Goal: Information Seeking & Learning: Learn about a topic

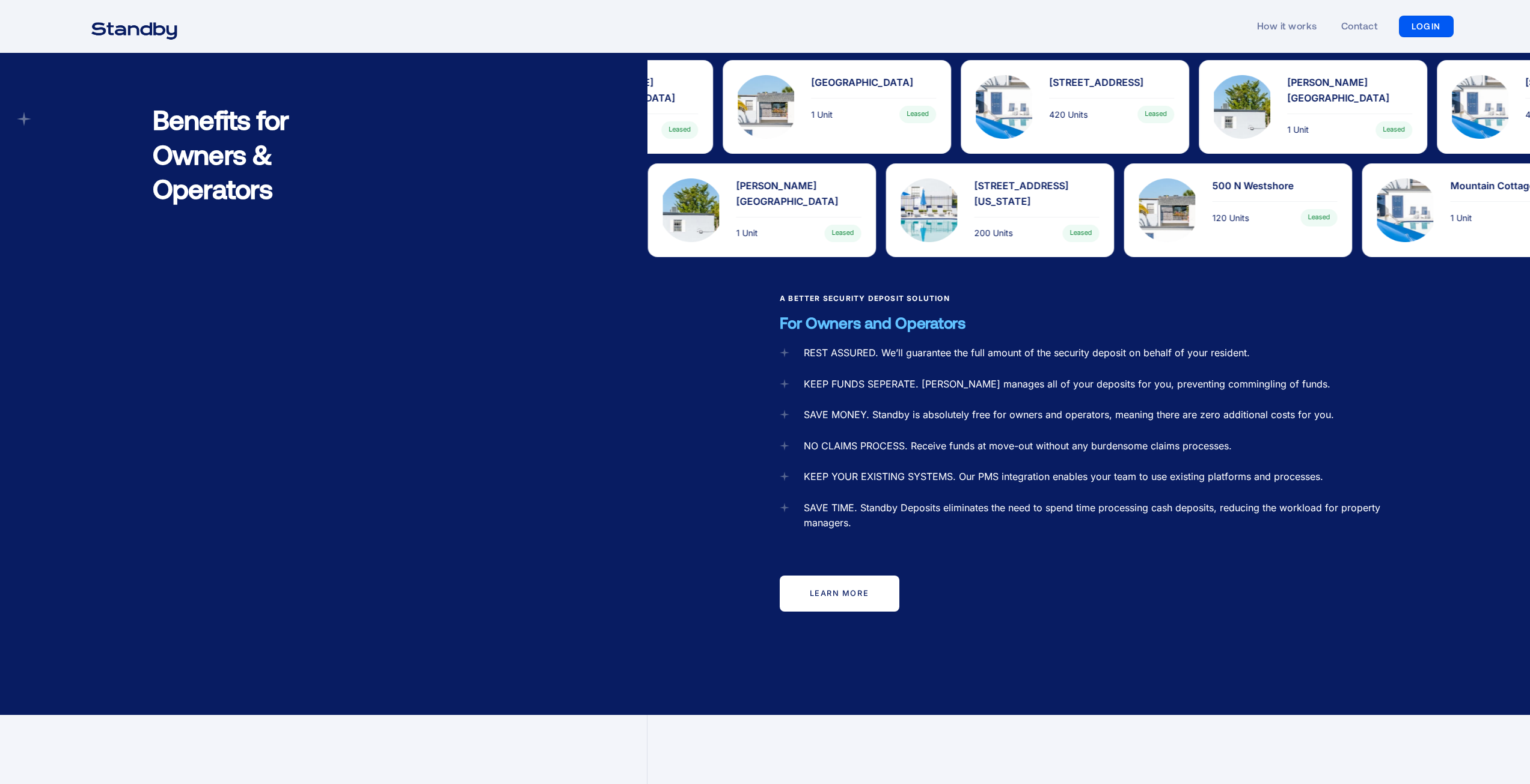
scroll to position [1622, 0]
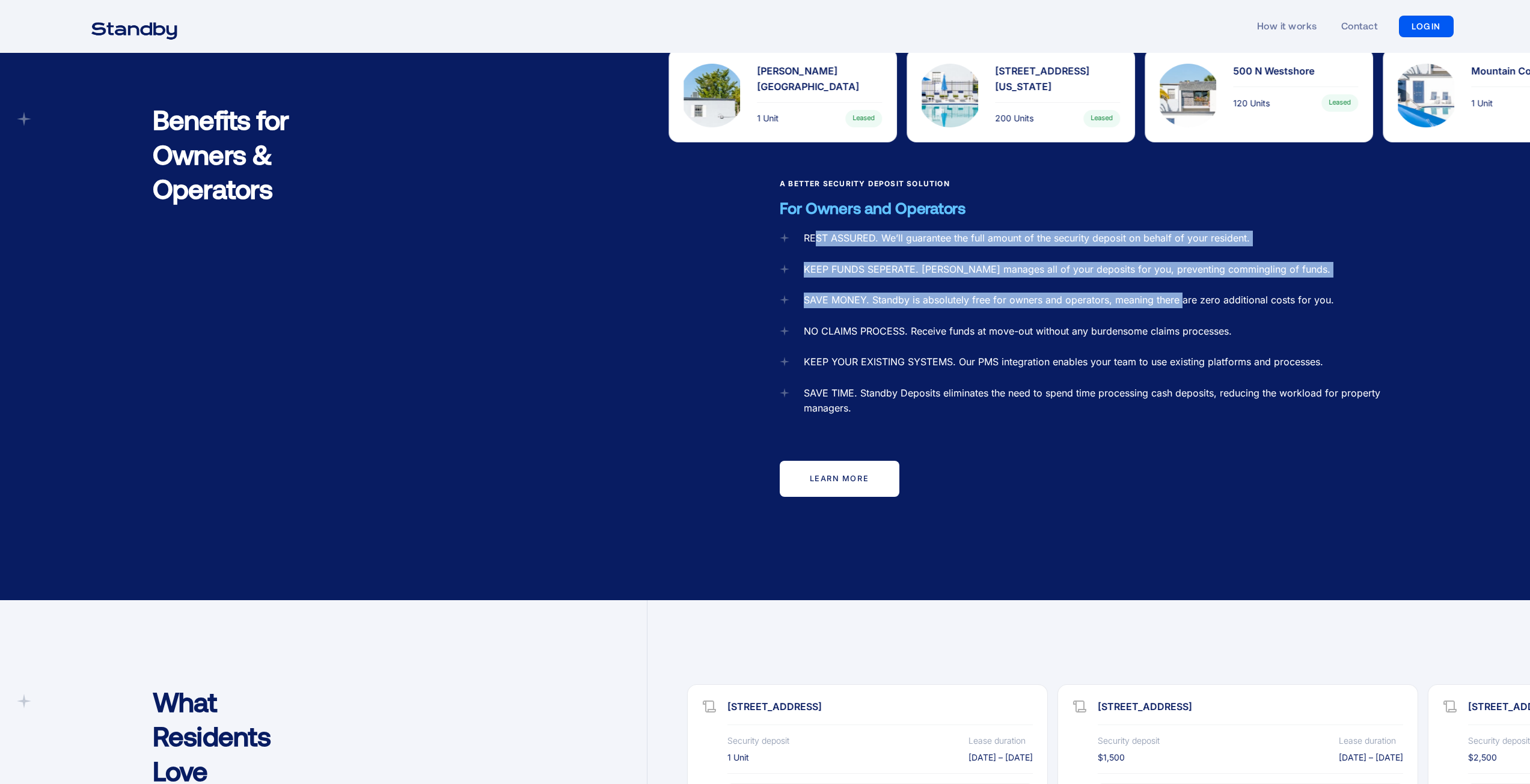
drag, startPoint x: 814, startPoint y: 216, endPoint x: 1182, endPoint y: 281, distance: 373.7
click at [1182, 281] on div "REST ASSURED. We’ll guarantee the full amount of the security deposit on behalf…" at bounding box center [1088, 373] width 618 height 285
click at [1182, 293] on div "SAVE MONEY. Standby is absolutely free for owners and operators, meaning there …" at bounding box center [1068, 300] width 530 height 16
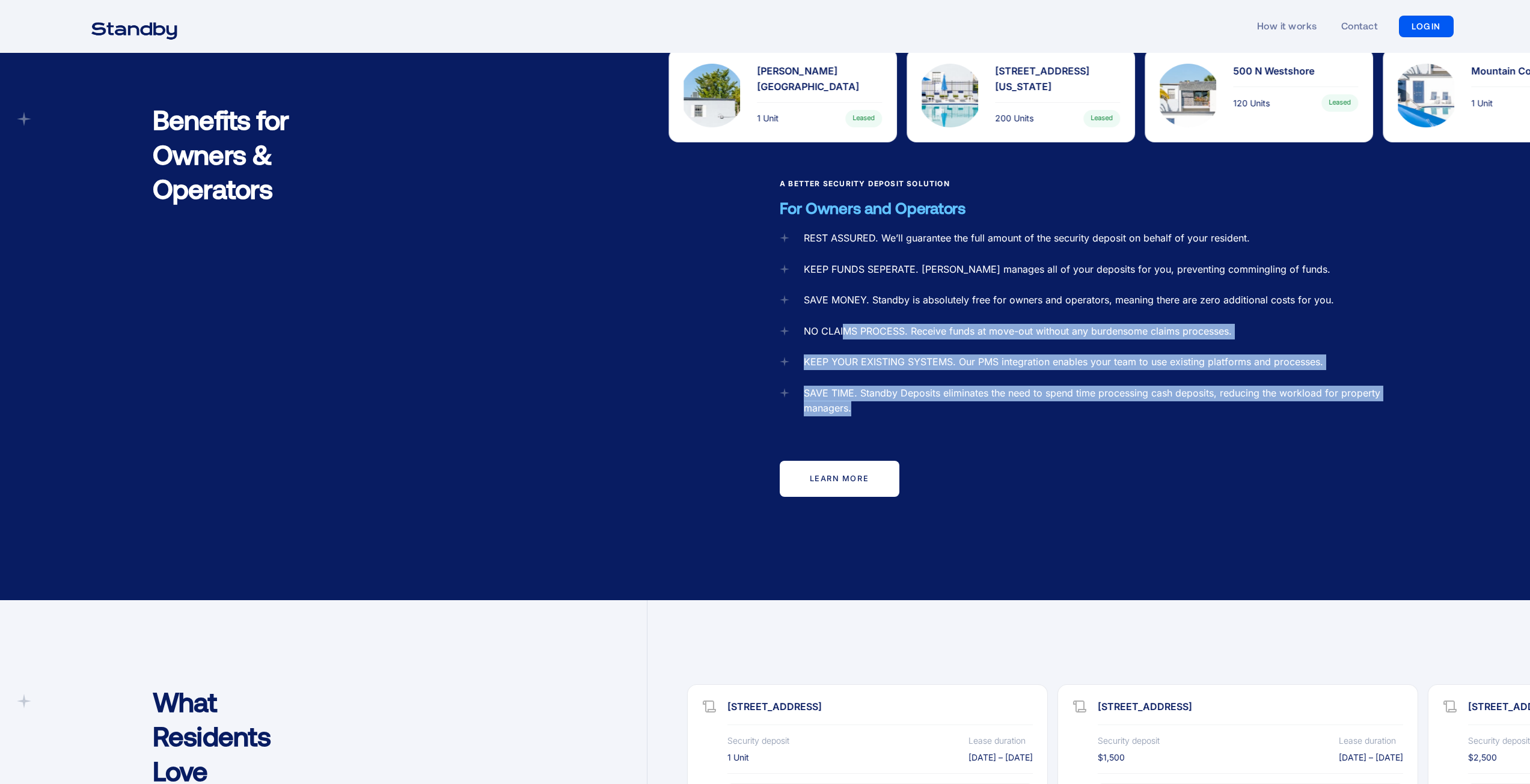
drag, startPoint x: 859, startPoint y: 384, endPoint x: 846, endPoint y: 318, distance: 67.3
click at [846, 318] on div "REST ASSURED. We’ll guarantee the full amount of the security deposit on behalf…" at bounding box center [1088, 373] width 618 height 285
click at [846, 324] on div "NO CLAIMS PROCESS. Receive funds at move-out without any burdensome claims proc…" at bounding box center [1018, 331] width 428 height 16
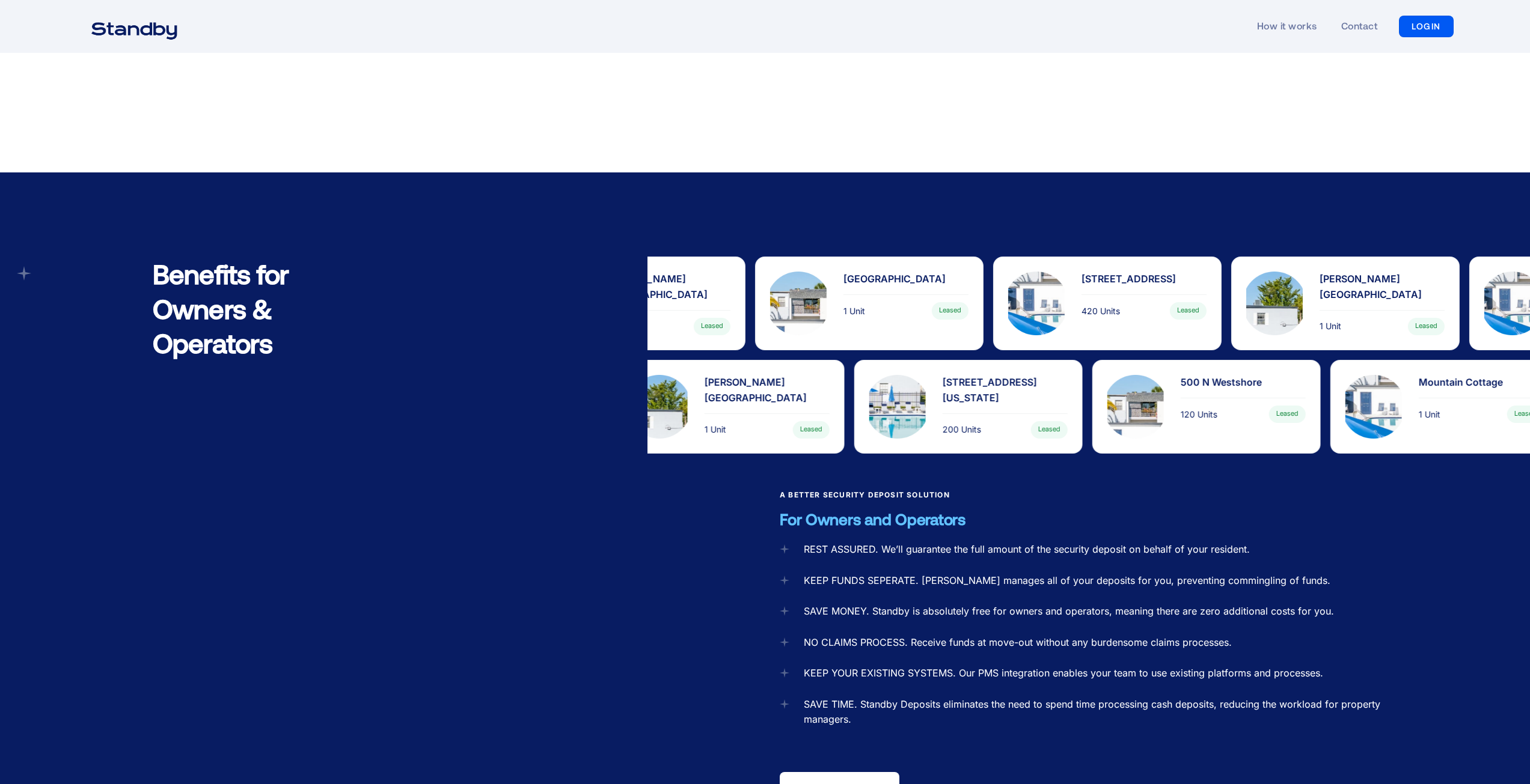
scroll to position [1432, 0]
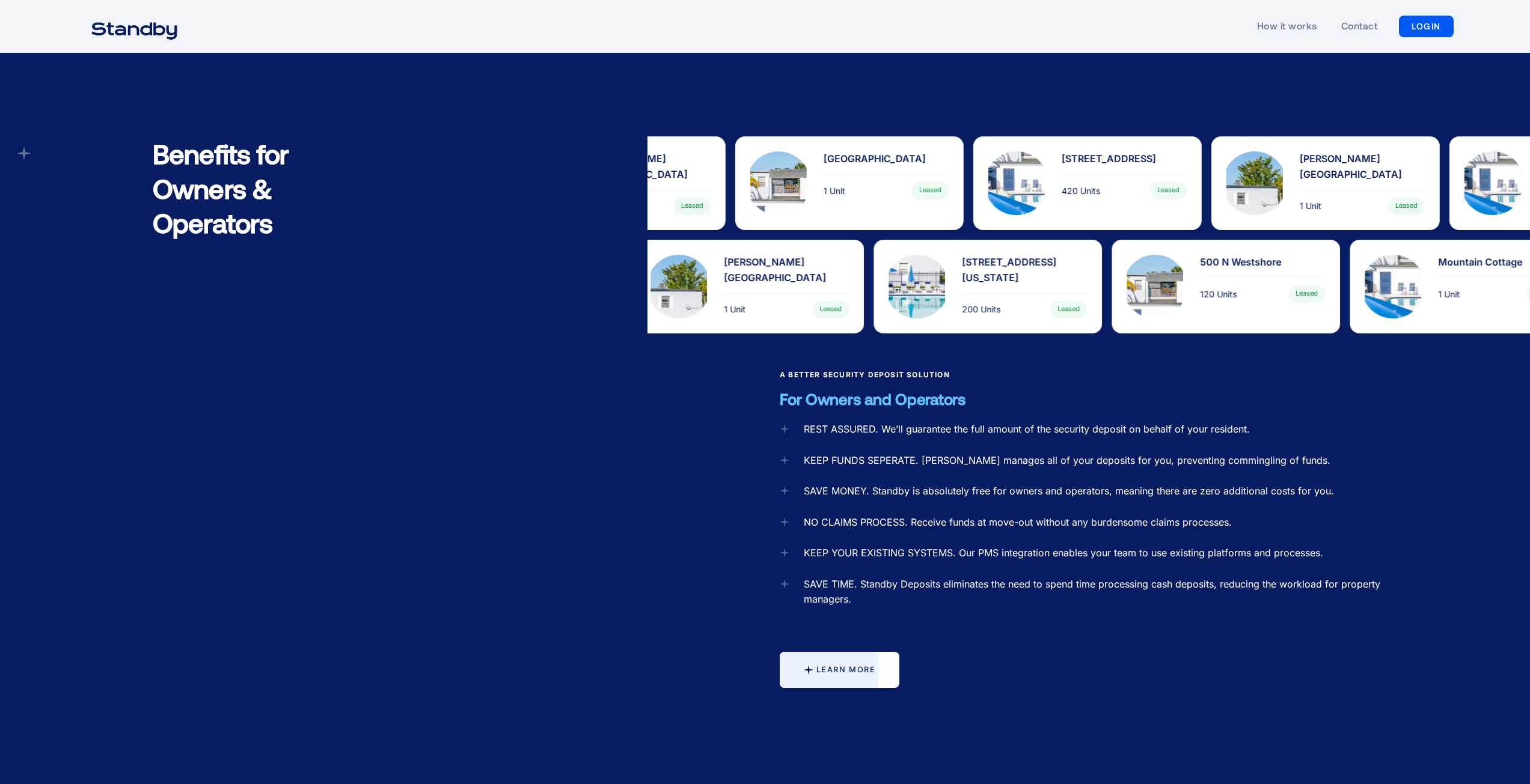
click at [838, 652] on div at bounding box center [828, 670] width 98 height 36
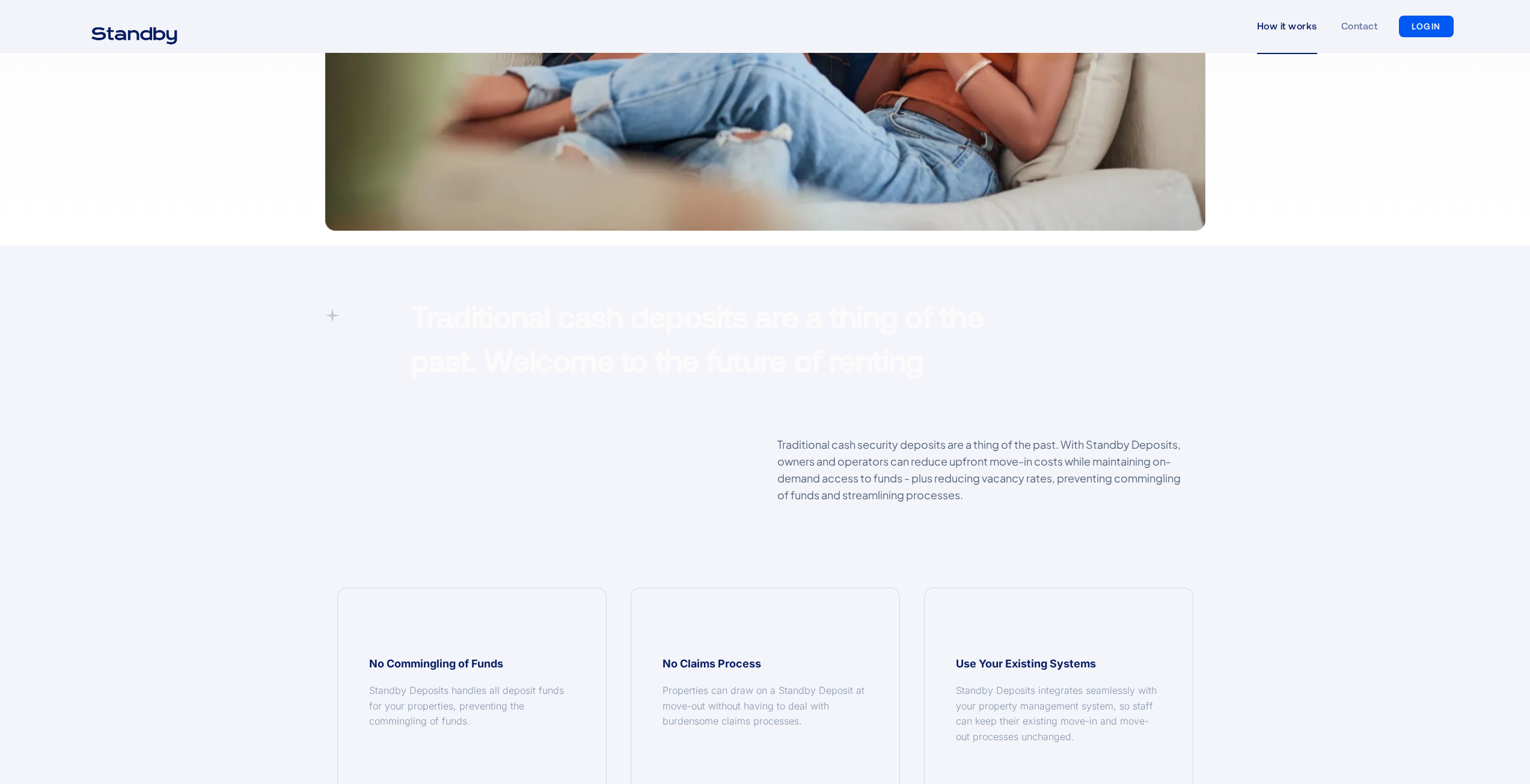
scroll to position [901, 0]
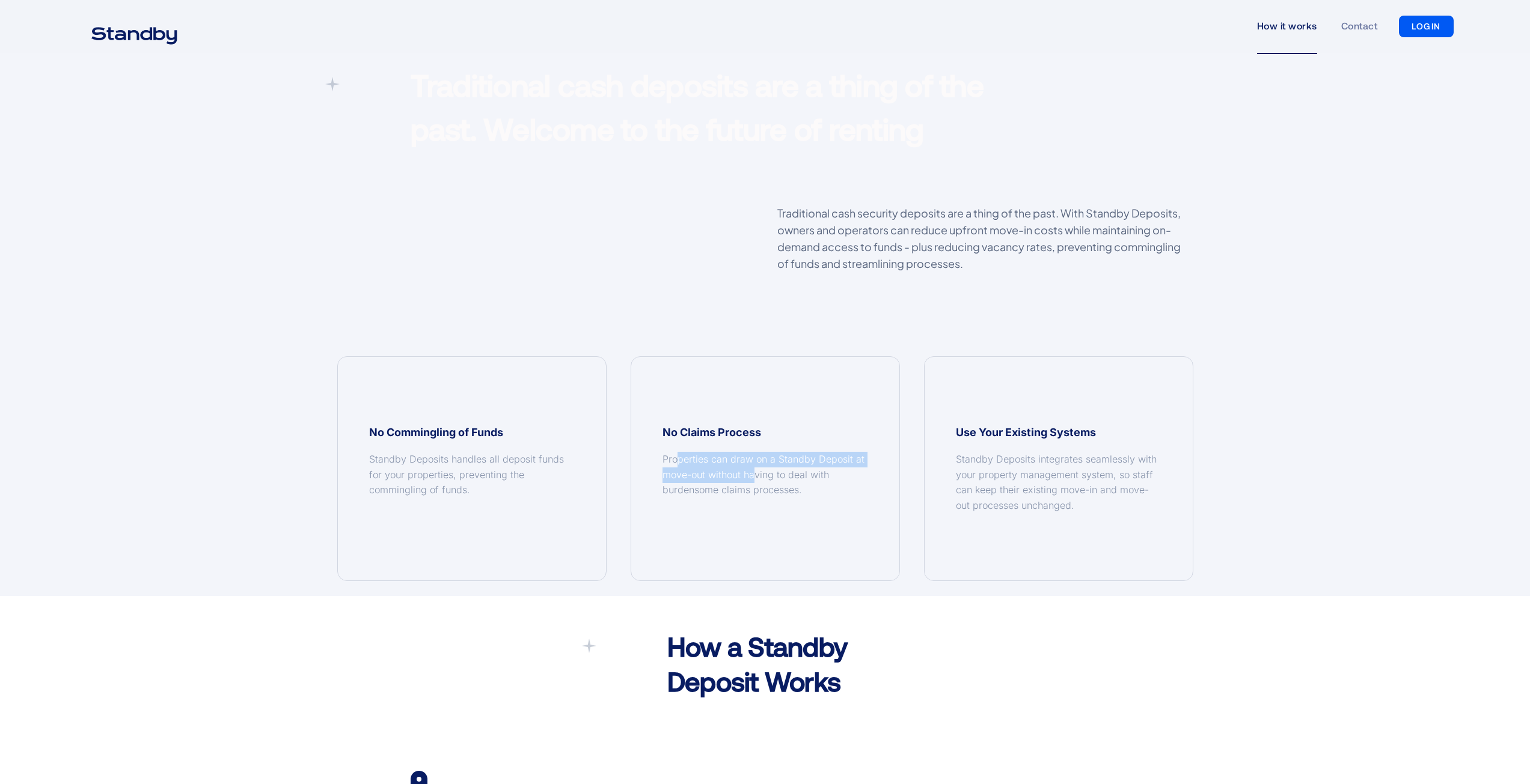
drag, startPoint x: 690, startPoint y: 460, endPoint x: 848, endPoint y: 511, distance: 166.0
click at [846, 511] on div "No Claims Process Properties can draw on a Standby Deposit at move-out without …" at bounding box center [765, 469] width 268 height 223
click at [848, 511] on div "No Claims Process Properties can draw on a Standby Deposit at move-out without …" at bounding box center [765, 469] width 268 height 223
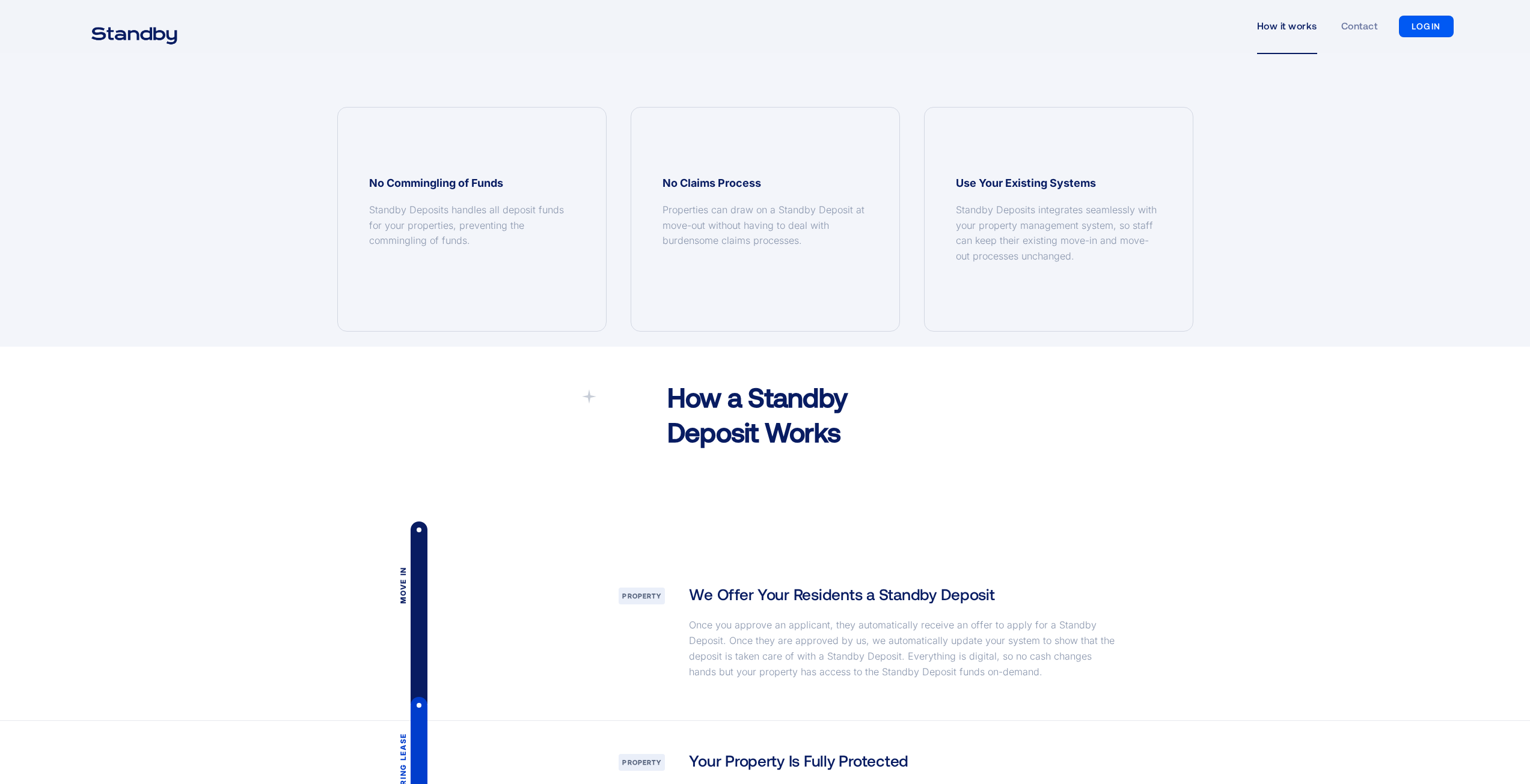
scroll to position [1442, 0]
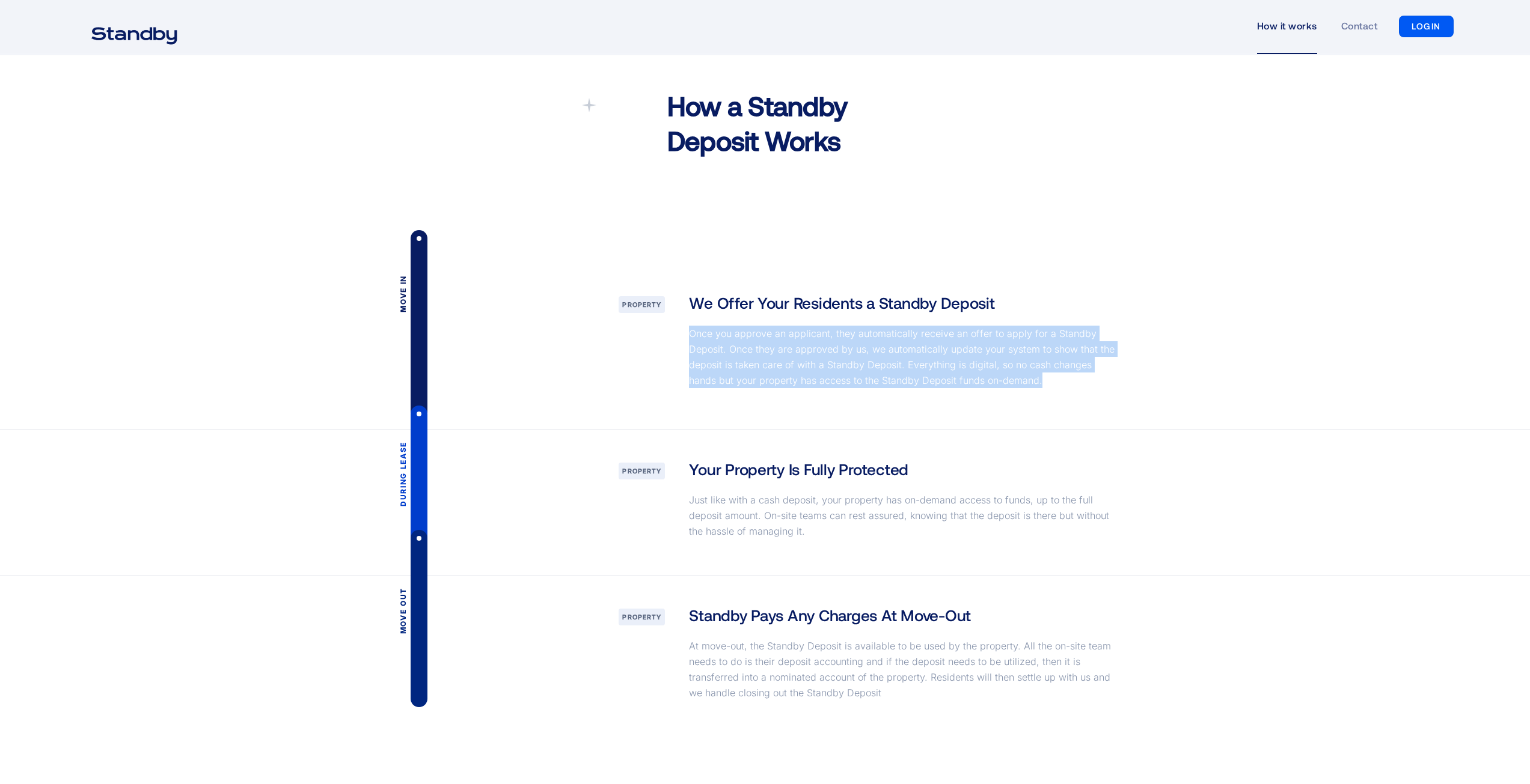
drag, startPoint x: 685, startPoint y: 329, endPoint x: 1051, endPoint y: 387, distance: 370.6
click at [1053, 387] on div "We Offer Your Residents a Standby Deposit Once you approve an applicant, they a…" at bounding box center [904, 345] width 455 height 108
click at [1049, 387] on p "Once you approve an applicant, they automatically receive an offer to apply for…" at bounding box center [904, 356] width 432 height 63
drag, startPoint x: 1049, startPoint y: 387, endPoint x: 679, endPoint y: 340, distance: 373.0
click at [678, 340] on div "We Offer Your Residents a Standby Deposit Once you approve an applicant, they a…" at bounding box center [904, 345] width 455 height 108
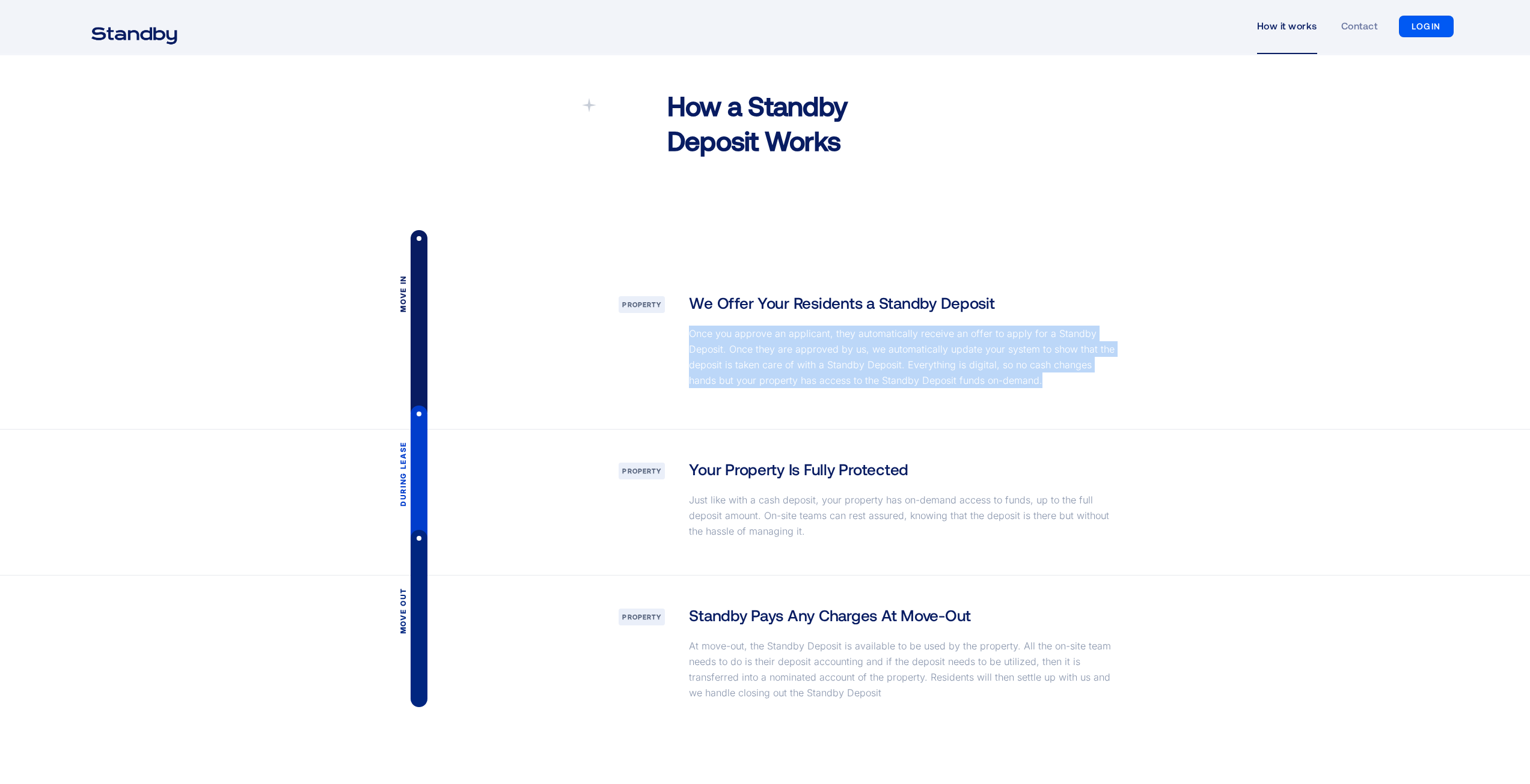
click at [773, 342] on p "Once you approve an applicant, they automatically receive an offer to apply for…" at bounding box center [904, 356] width 432 height 63
drag, startPoint x: 1064, startPoint y: 381, endPoint x: 684, endPoint y: 336, distance: 382.7
click at [684, 336] on div "We Offer Your Residents a Standby Deposit Once you approve an applicant, they a…" at bounding box center [904, 345] width 455 height 108
click at [782, 347] on p "Once you approve an applicant, they automatically receive an offer to apply for…" at bounding box center [904, 356] width 432 height 63
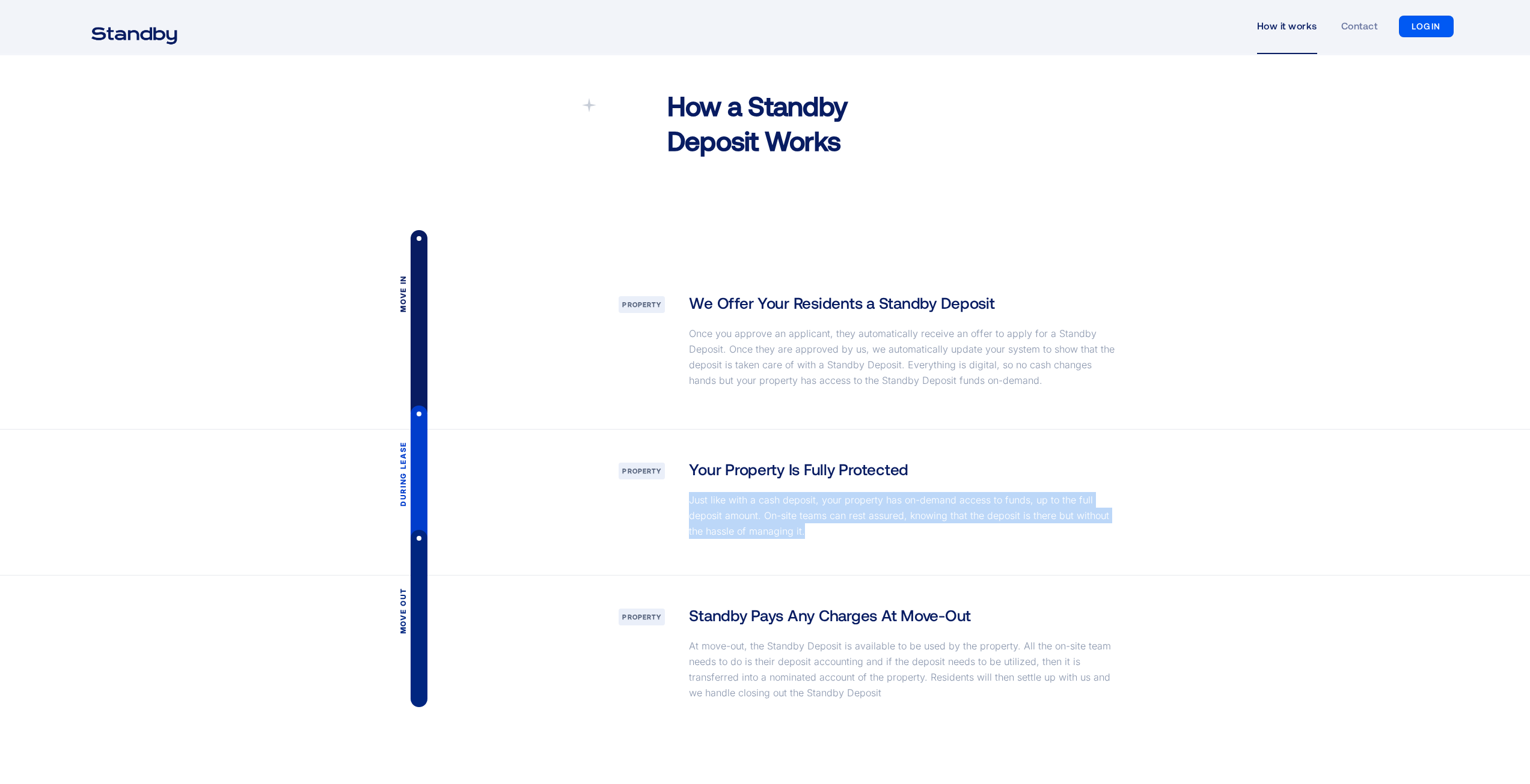
drag, startPoint x: 679, startPoint y: 493, endPoint x: 883, endPoint y: 536, distance: 208.5
click at [883, 536] on div "Your Property Is Fully Protected Just like with a cash deposit, your property h…" at bounding box center [904, 503] width 455 height 88
click at [883, 536] on p "Just like with a cash deposit, your property has on-demand access to funds, up …" at bounding box center [904, 516] width 432 height 47
drag, startPoint x: 812, startPoint y: 530, endPoint x: 644, endPoint y: 497, distance: 171.2
click at [644, 497] on div "During lease Property Your Property Is Fully Protected Just like with a cash de…" at bounding box center [765, 502] width 881 height 145
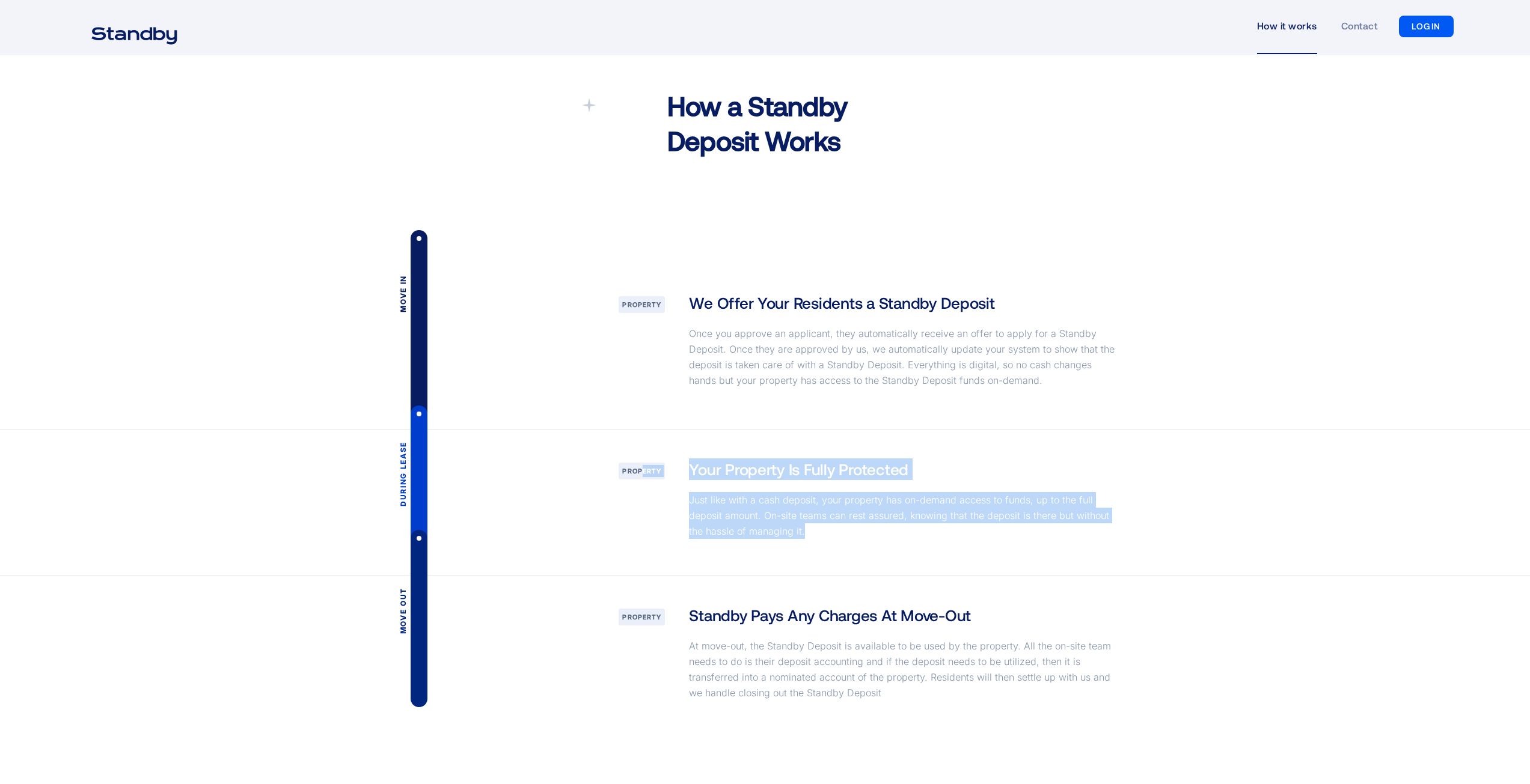
click at [936, 546] on div "Your Property Is Fully Protected Just like with a cash deposit, your property h…" at bounding box center [904, 503] width 455 height 88
drag, startPoint x: 873, startPoint y: 543, endPoint x: 666, endPoint y: 489, distance: 213.9
click at [654, 489] on div "During lease Property Your Property Is Fully Protected Just like with a cash de…" at bounding box center [765, 502] width 881 height 145
click at [853, 523] on p "Just like with a cash deposit, your property has on-demand access to funds, up …" at bounding box center [904, 516] width 432 height 47
drag, startPoint x: 812, startPoint y: 530, endPoint x: 704, endPoint y: 498, distance: 112.6
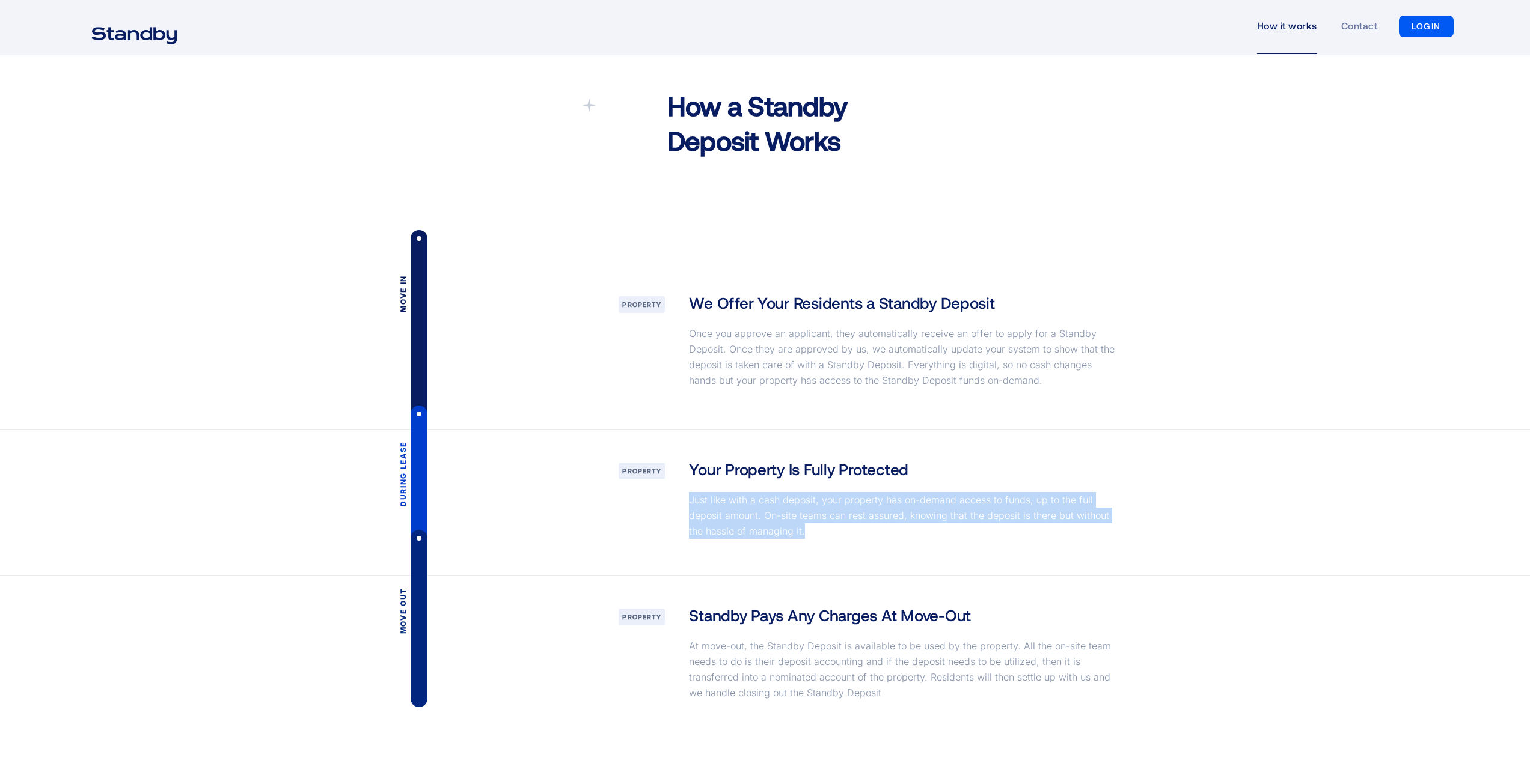
click at [682, 497] on div "Your Property Is Fully Protected Just like with a cash deposit, your property h…" at bounding box center [904, 503] width 455 height 88
click at [810, 518] on p "Just like with a cash deposit, your property has on-demand access to funds, up …" at bounding box center [904, 516] width 432 height 47
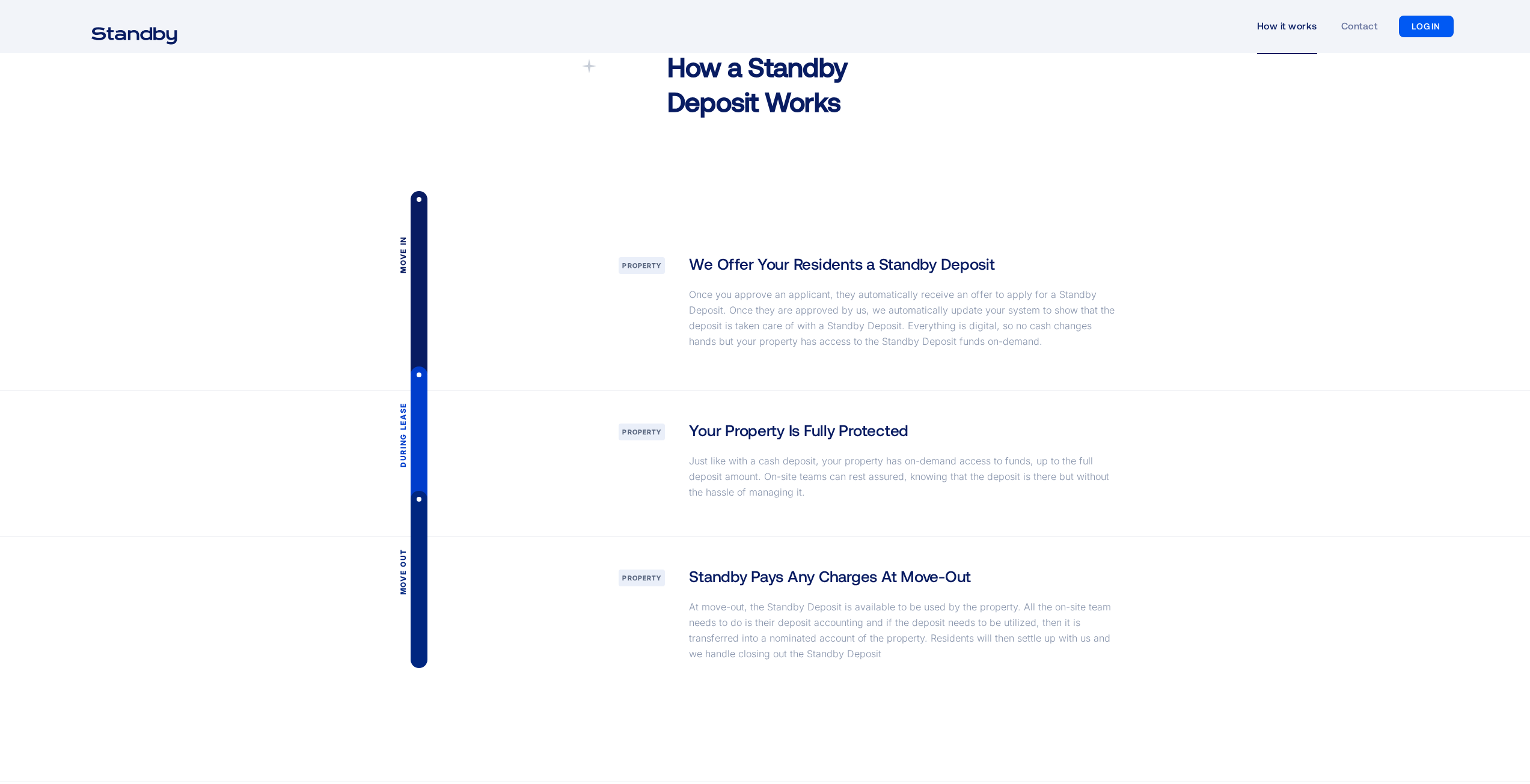
scroll to position [1502, 0]
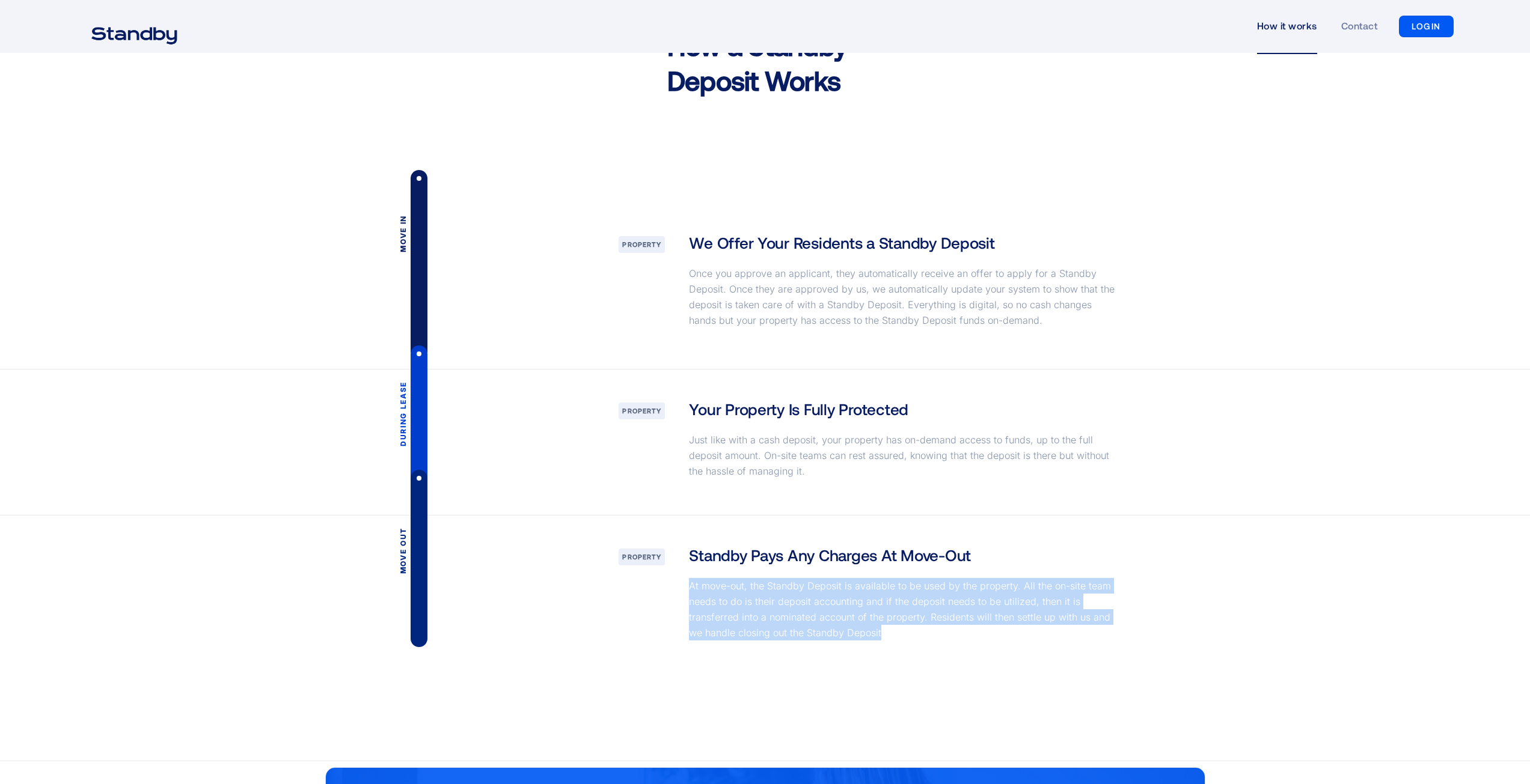
drag, startPoint x: 682, startPoint y: 583, endPoint x: 948, endPoint y: 634, distance: 270.8
click at [948, 634] on div "Standby Pays Any Charges At Move-Out At move-out, the Standby Deposit is availa…" at bounding box center [904, 596] width 455 height 103
click at [948, 634] on p "At move-out, the Standby Deposit is available to be used by the property. All t…" at bounding box center [904, 610] width 432 height 63
drag, startPoint x: 714, startPoint y: 585, endPoint x: 649, endPoint y: 572, distance: 66.3
click at [649, 572] on div "Move out property Standby Pays Any Charges At Move-Out At move-out, the Standby…" at bounding box center [765, 596] width 881 height 161
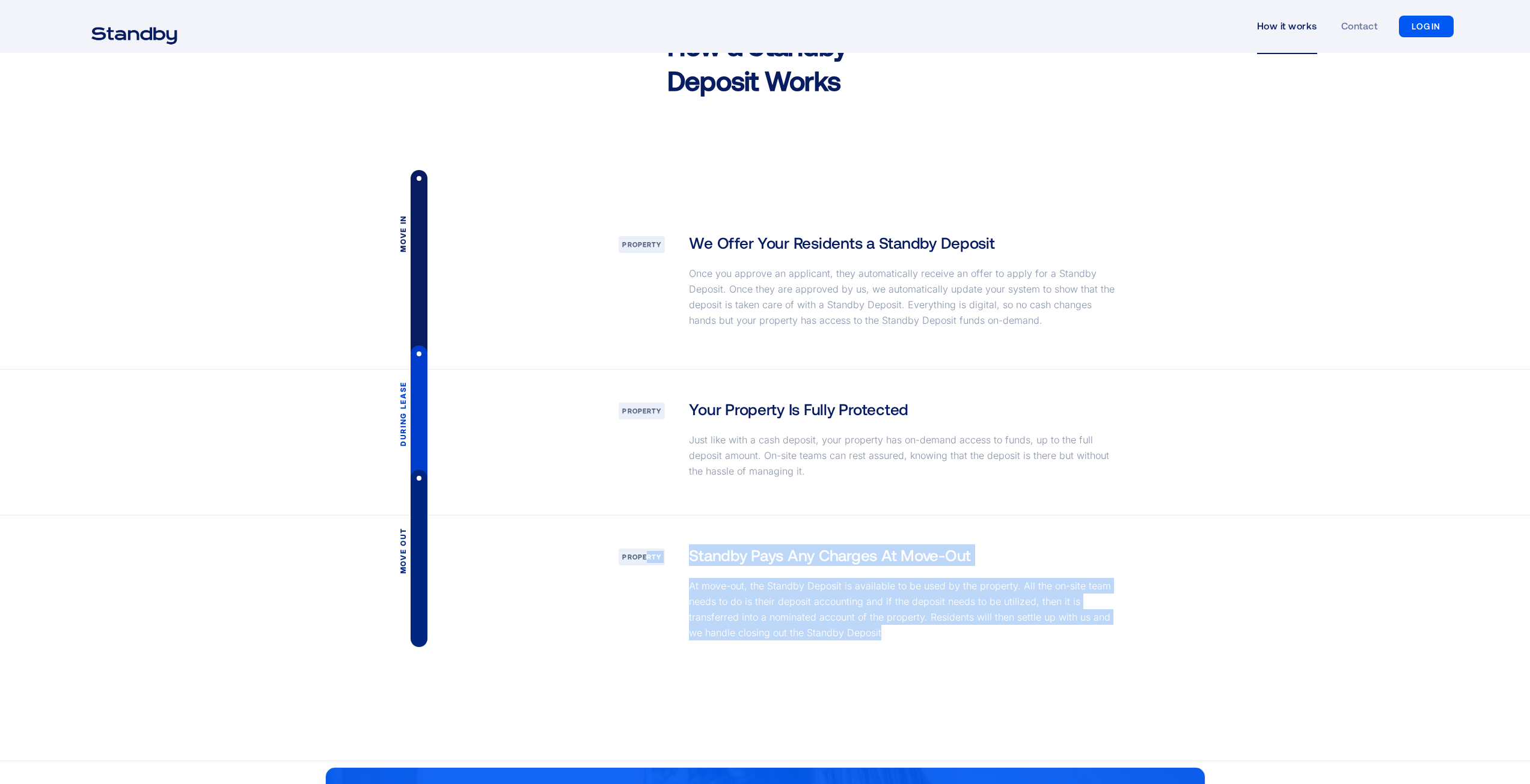
click at [841, 626] on p "At move-out, the Standby Deposit is available to be used by the property. All t…" at bounding box center [904, 610] width 432 height 63
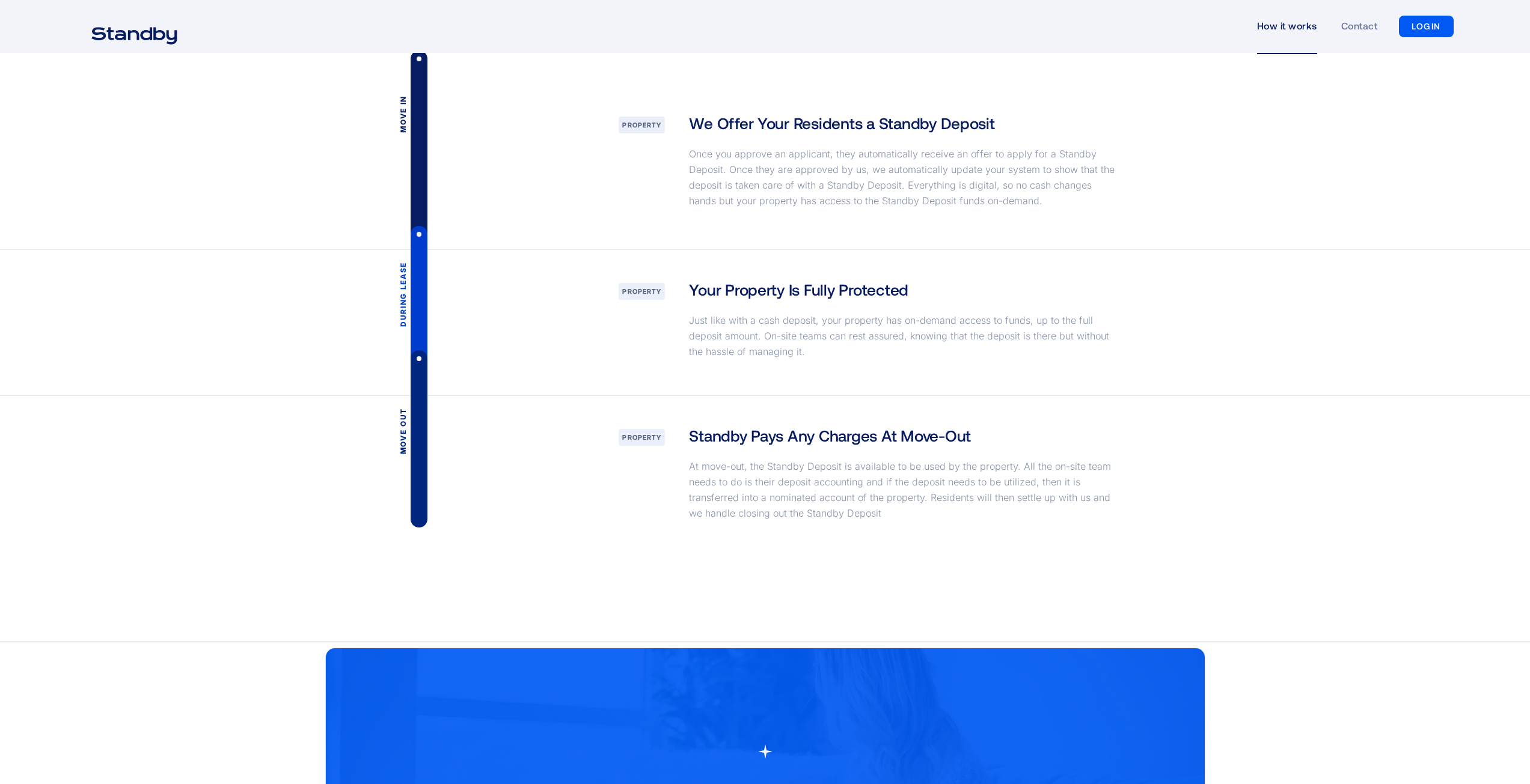
scroll to position [1622, 0]
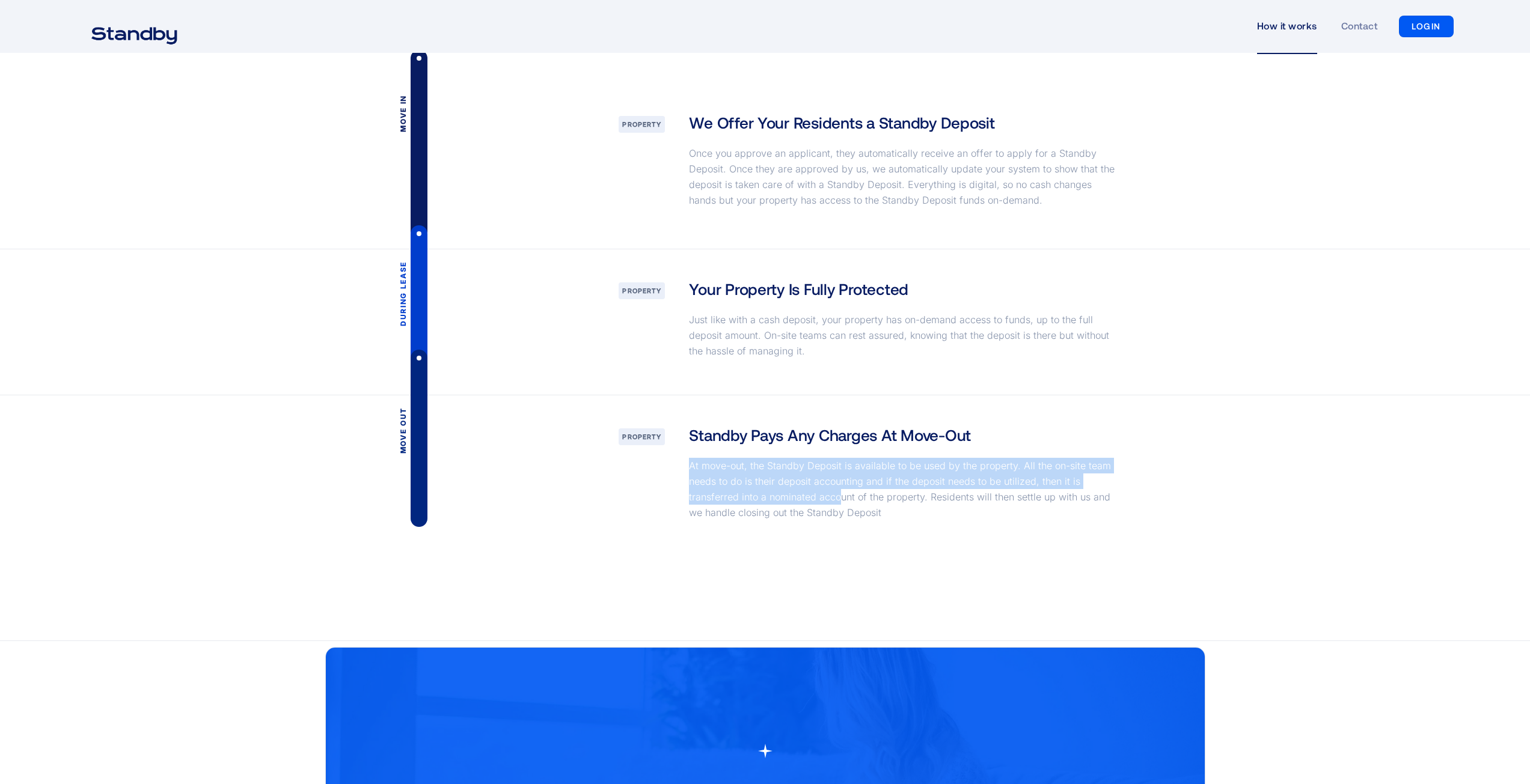
drag, startPoint x: 702, startPoint y: 470, endPoint x: 863, endPoint y: 513, distance: 166.6
click at [863, 513] on div "Standby Pays Any Charges At Move-Out At move-out, the Standby Deposit is availa…" at bounding box center [904, 475] width 455 height 103
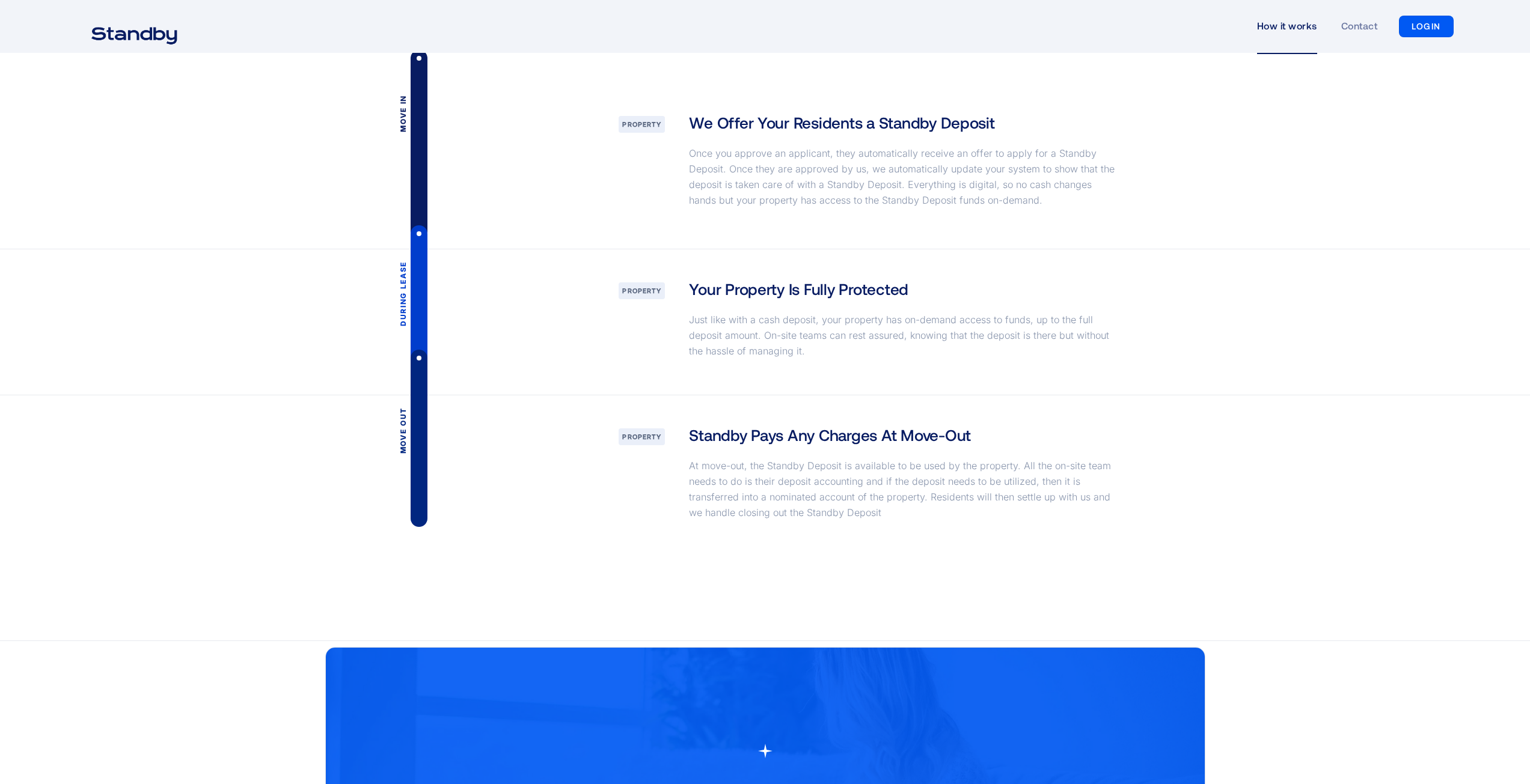
click at [897, 528] on div "Standby Pays Any Charges At Move-Out At move-out, the Standby Deposit is availa…" at bounding box center [904, 475] width 455 height 103
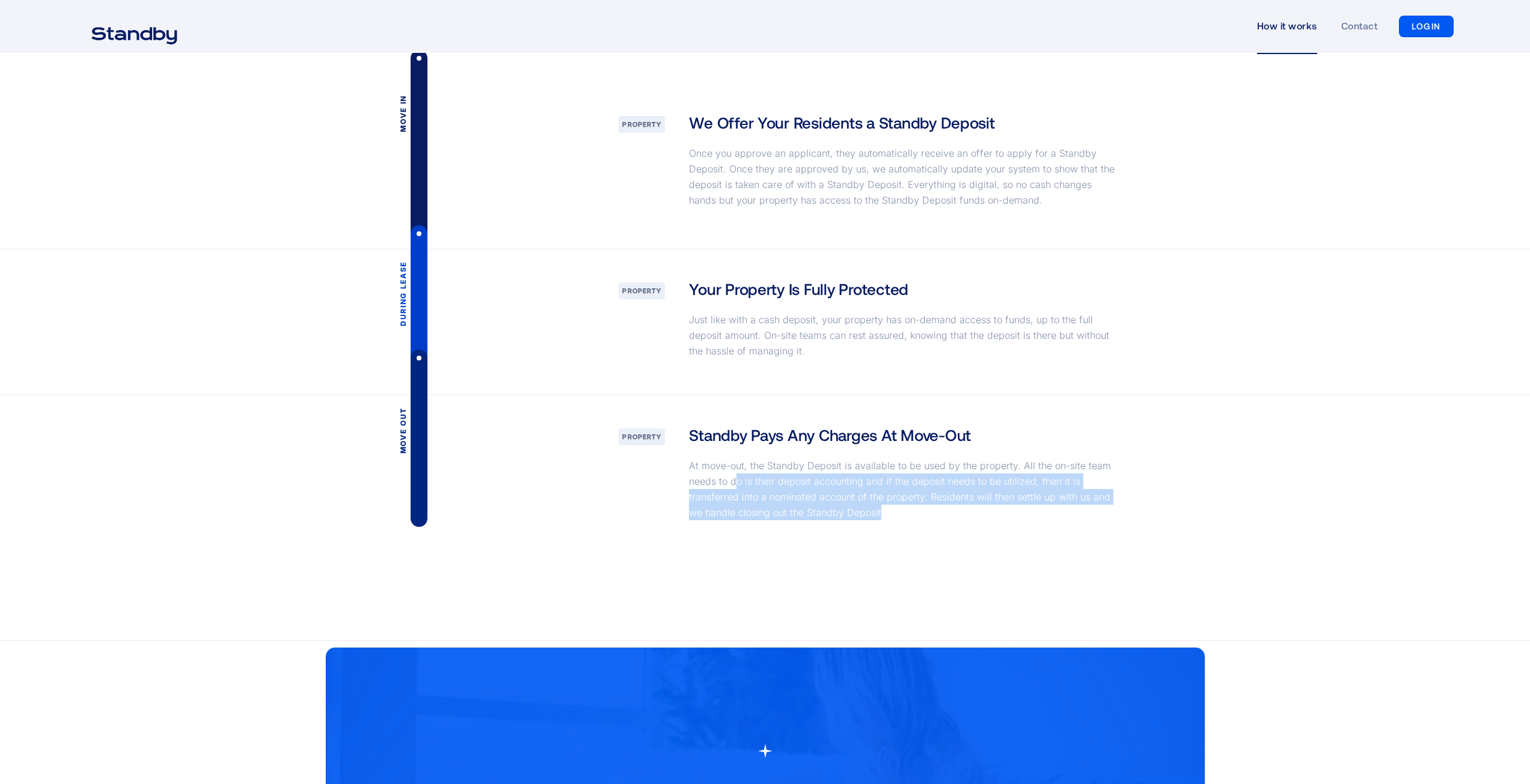
drag, startPoint x: 816, startPoint y: 495, endPoint x: 735, endPoint y: 481, distance: 82.2
click at [735, 481] on p "At move-out, the Standby Deposit is available to be used by the property. All t…" at bounding box center [904, 489] width 432 height 63
drag, startPoint x: 886, startPoint y: 517, endPoint x: 735, endPoint y: 471, distance: 157.9
click at [735, 471] on p "At move-out, the Standby Deposit is available to be used by the property. All t…" at bounding box center [904, 489] width 432 height 63
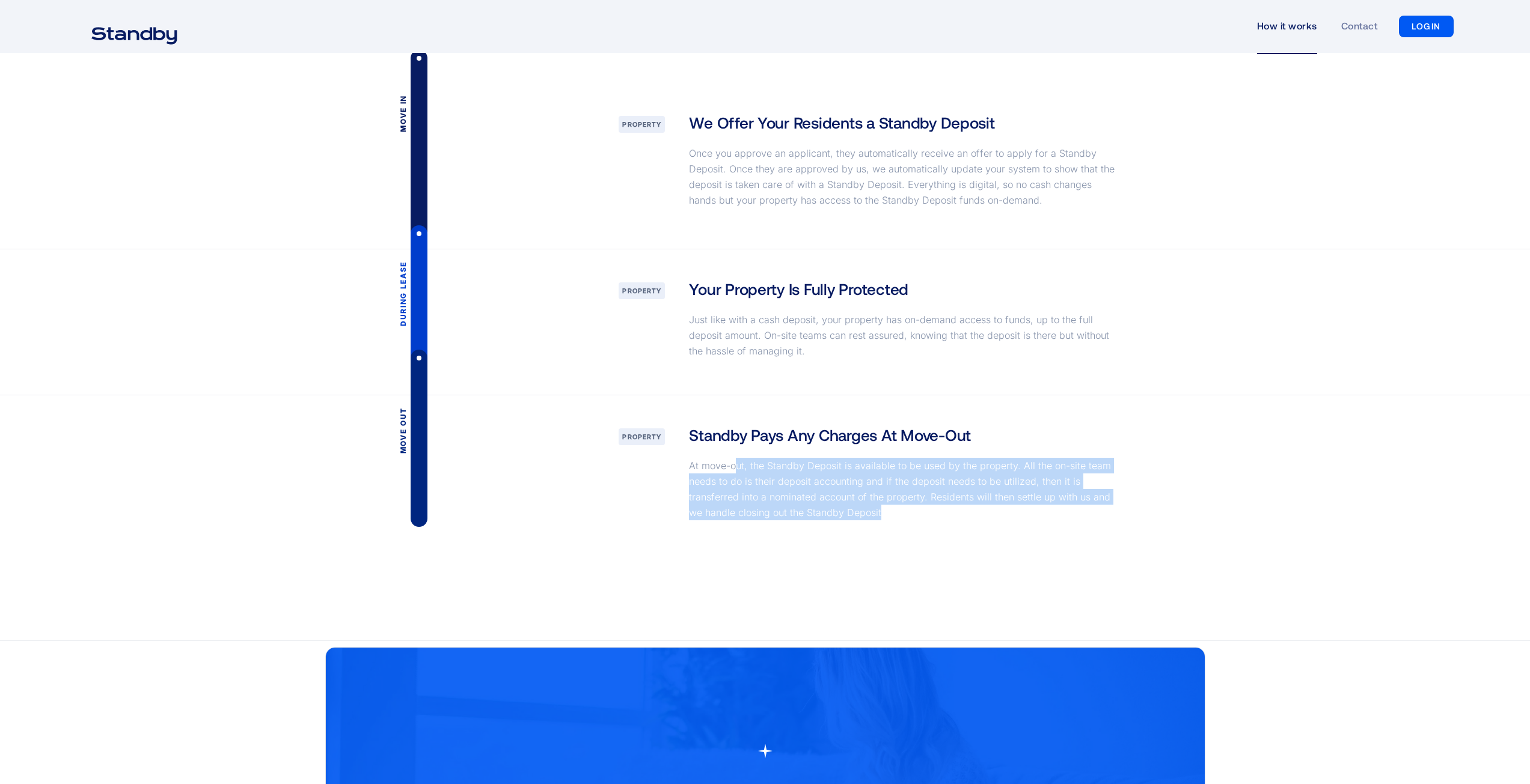
click at [836, 486] on p "At move-out, the Standby Deposit is available to be used by the property. All t…" at bounding box center [904, 489] width 432 height 63
drag, startPoint x: 748, startPoint y: 479, endPoint x: 940, endPoint y: 508, distance: 194.2
click at [940, 508] on p "At move-out, the Standby Deposit is available to be used by the property. All t…" at bounding box center [904, 489] width 432 height 63
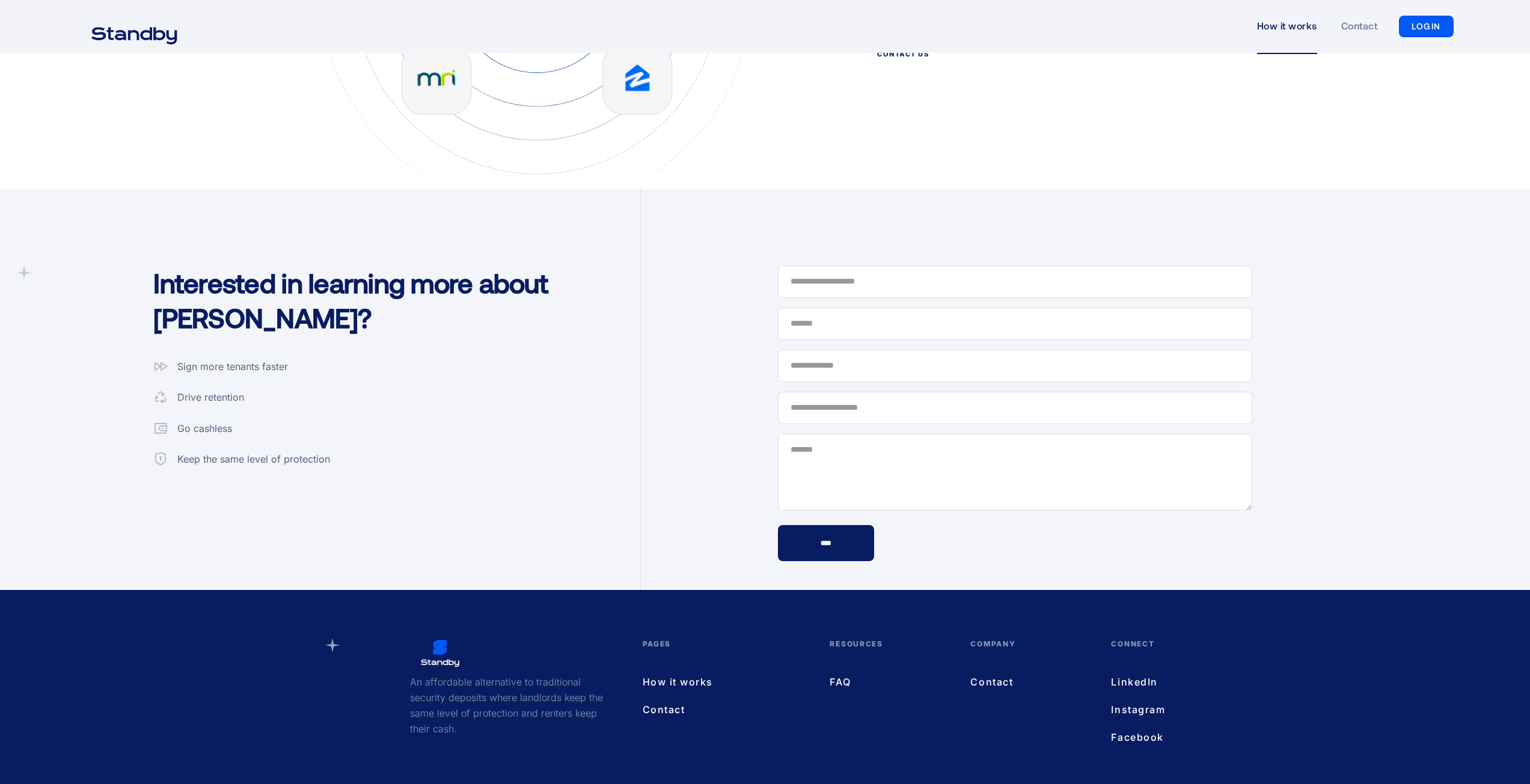
scroll to position [3091, 0]
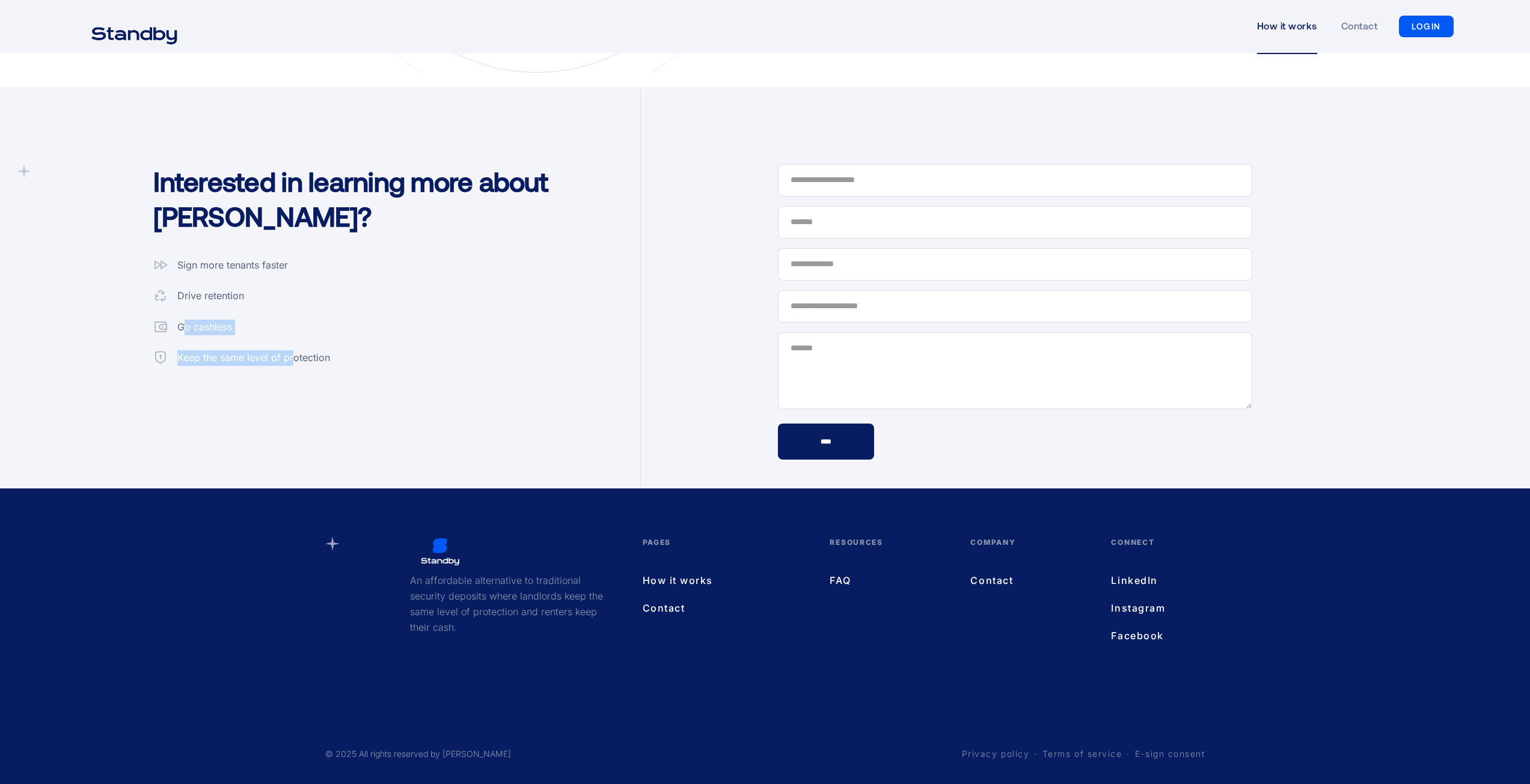
drag, startPoint x: 182, startPoint y: 334, endPoint x: 295, endPoint y: 334, distance: 113.0
click at [295, 334] on div "Sign more tenants faster Drive retention Go cashless Keep the same level of pro…" at bounding box center [241, 311] width 176 height 108
drag, startPoint x: 354, startPoint y: 362, endPoint x: 176, endPoint y: 261, distance: 204.7
click at [176, 261] on div "Interested in learning more about [PERSON_NAME]? Sign more tenants faster Drive…" at bounding box center [391, 233] width 499 height 291
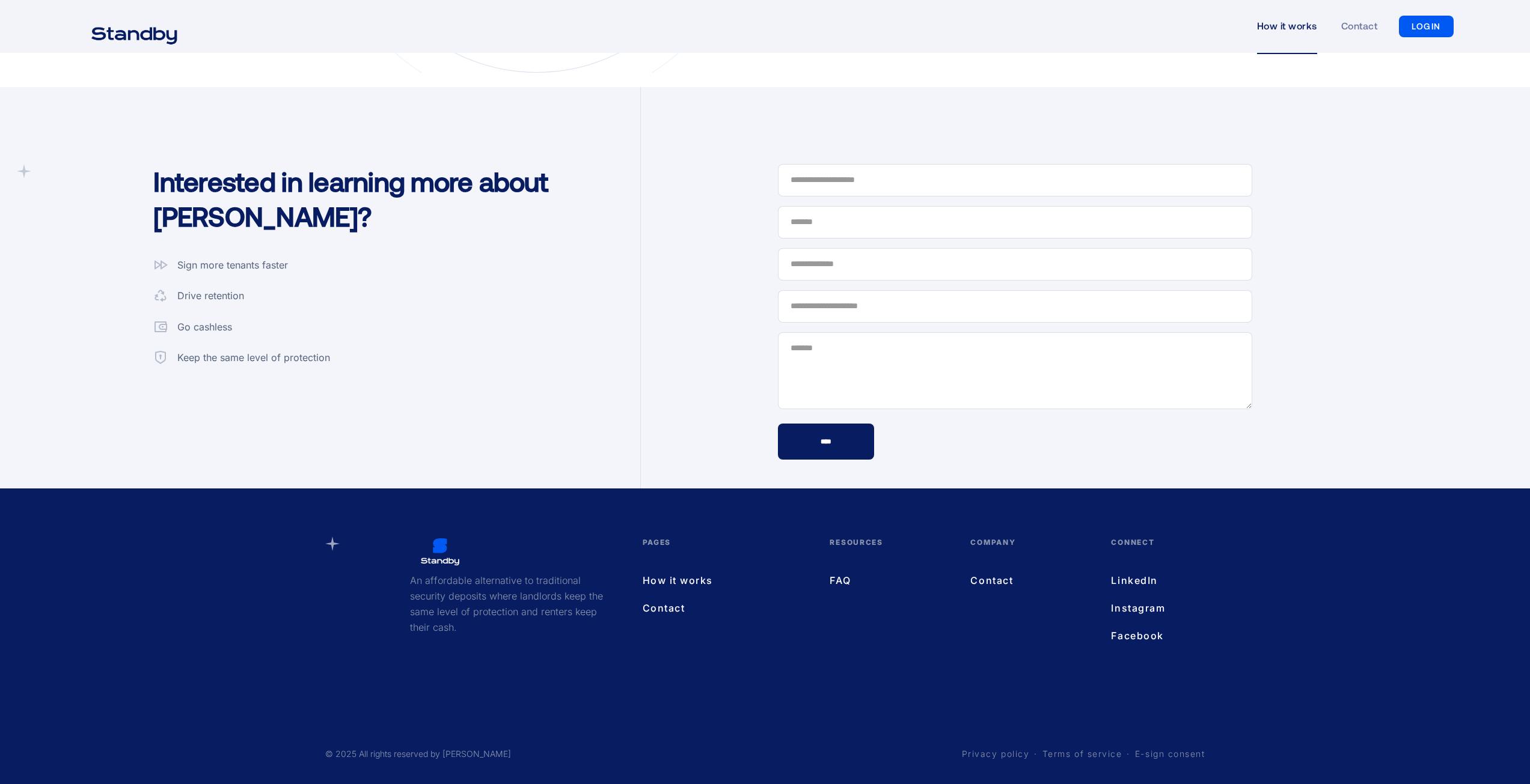
click at [461, 353] on div "Interested in learning more about [PERSON_NAME]? Sign more tenants faster Drive…" at bounding box center [391, 233] width 499 height 291
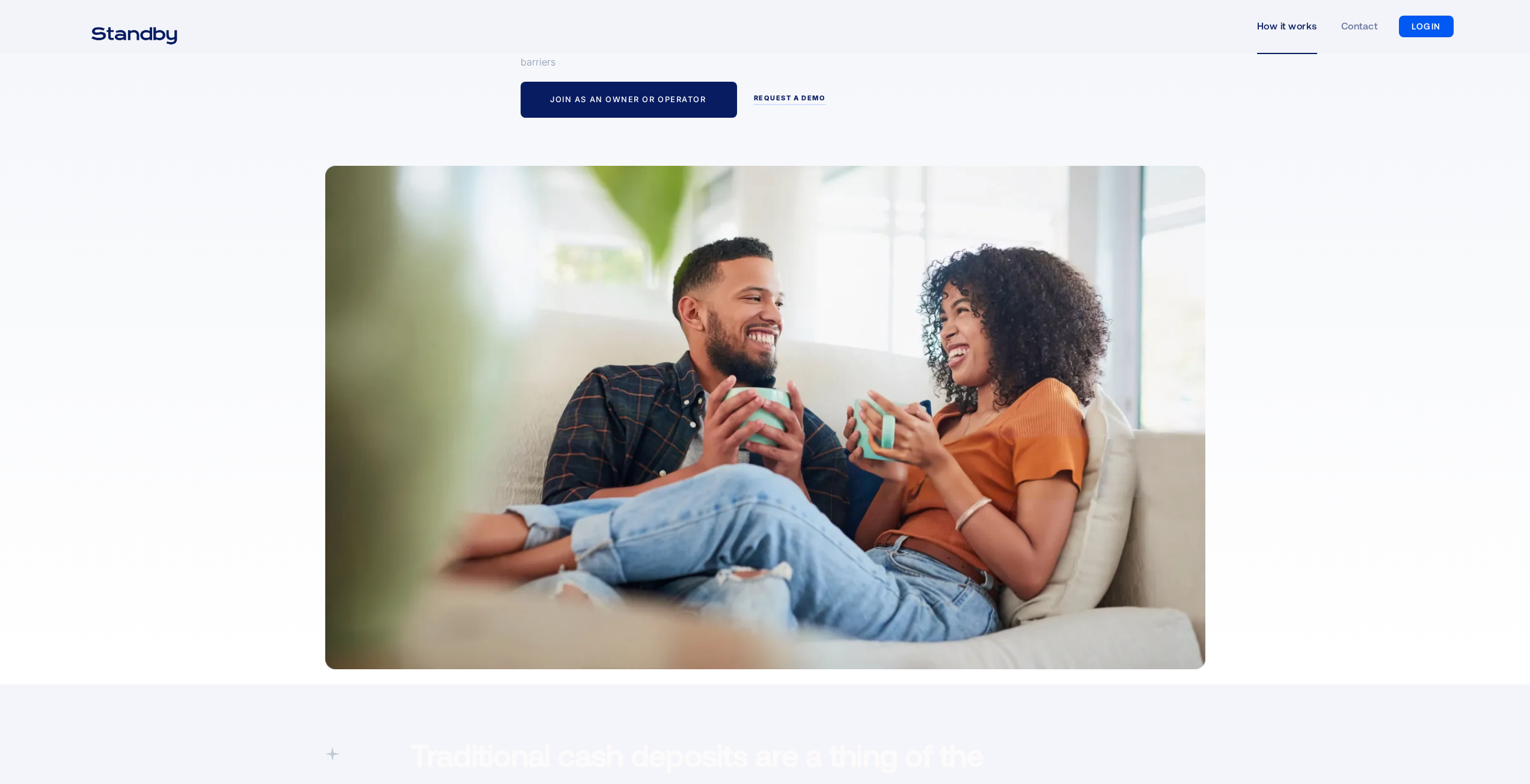
scroll to position [0, 0]
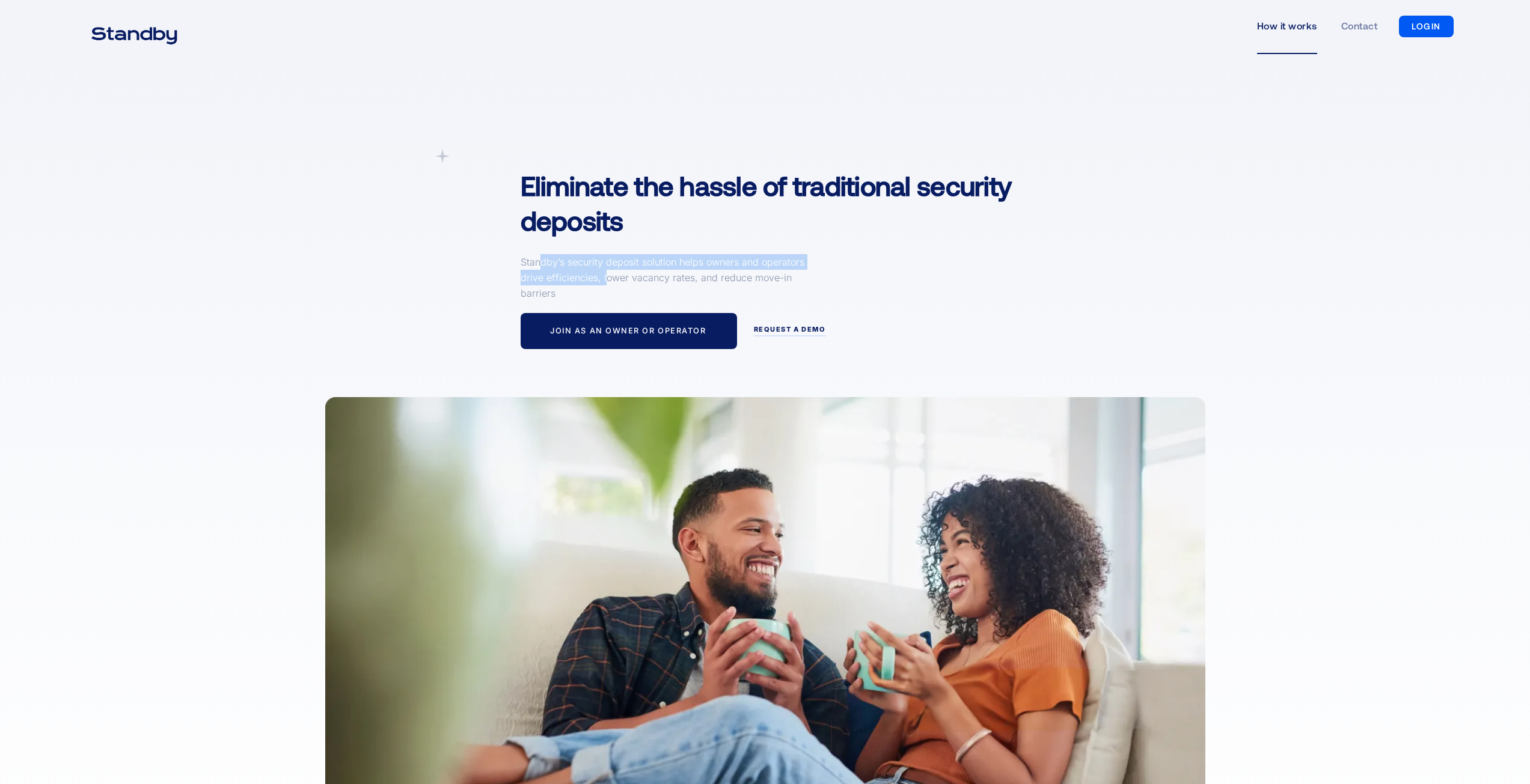
drag, startPoint x: 583, startPoint y: 280, endPoint x: 538, endPoint y: 269, distance: 46.3
click at [538, 269] on p "Standby’s security deposit solution helps owners and operators drive efficienci…" at bounding box center [665, 278] width 289 height 47
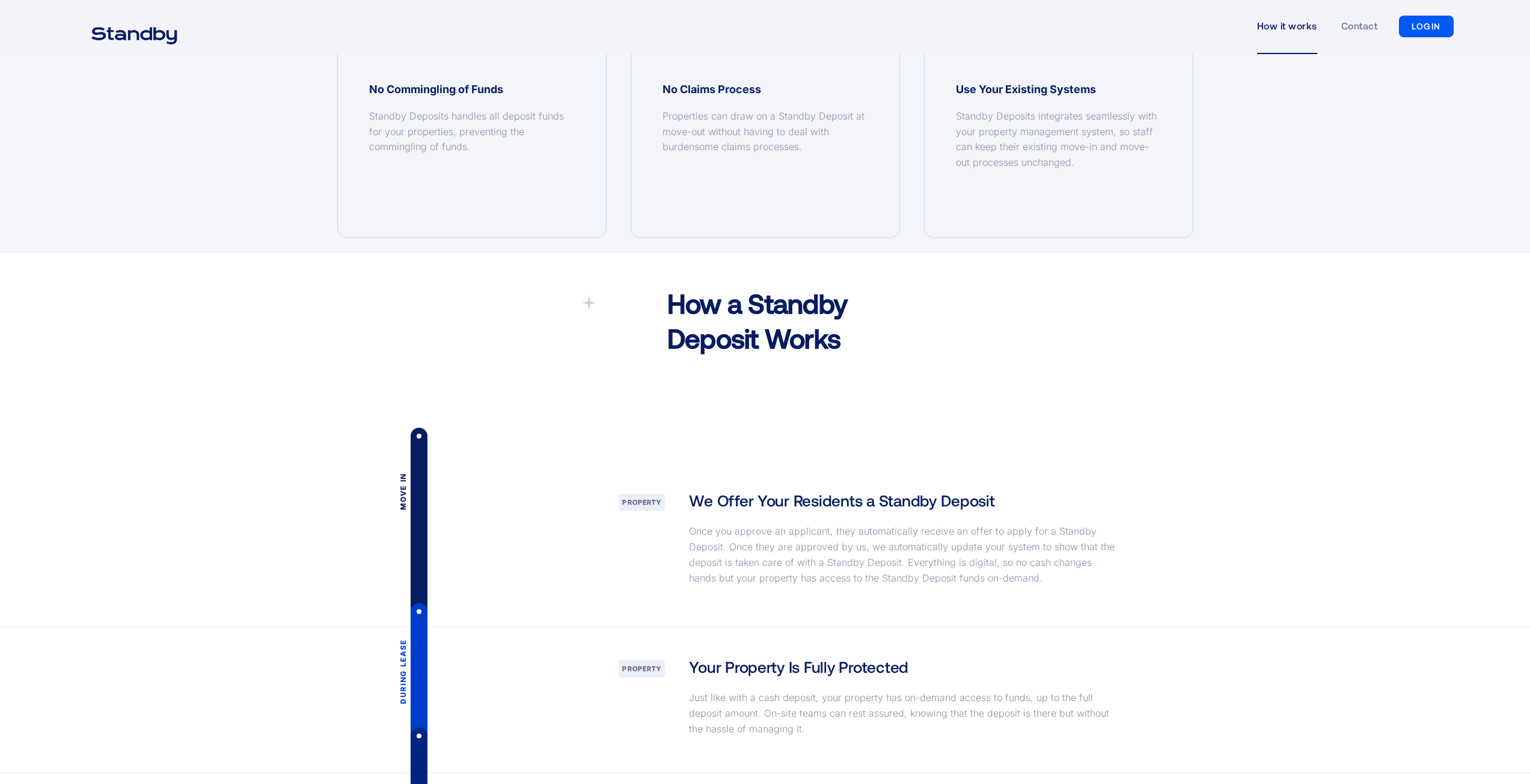
scroll to position [1262, 0]
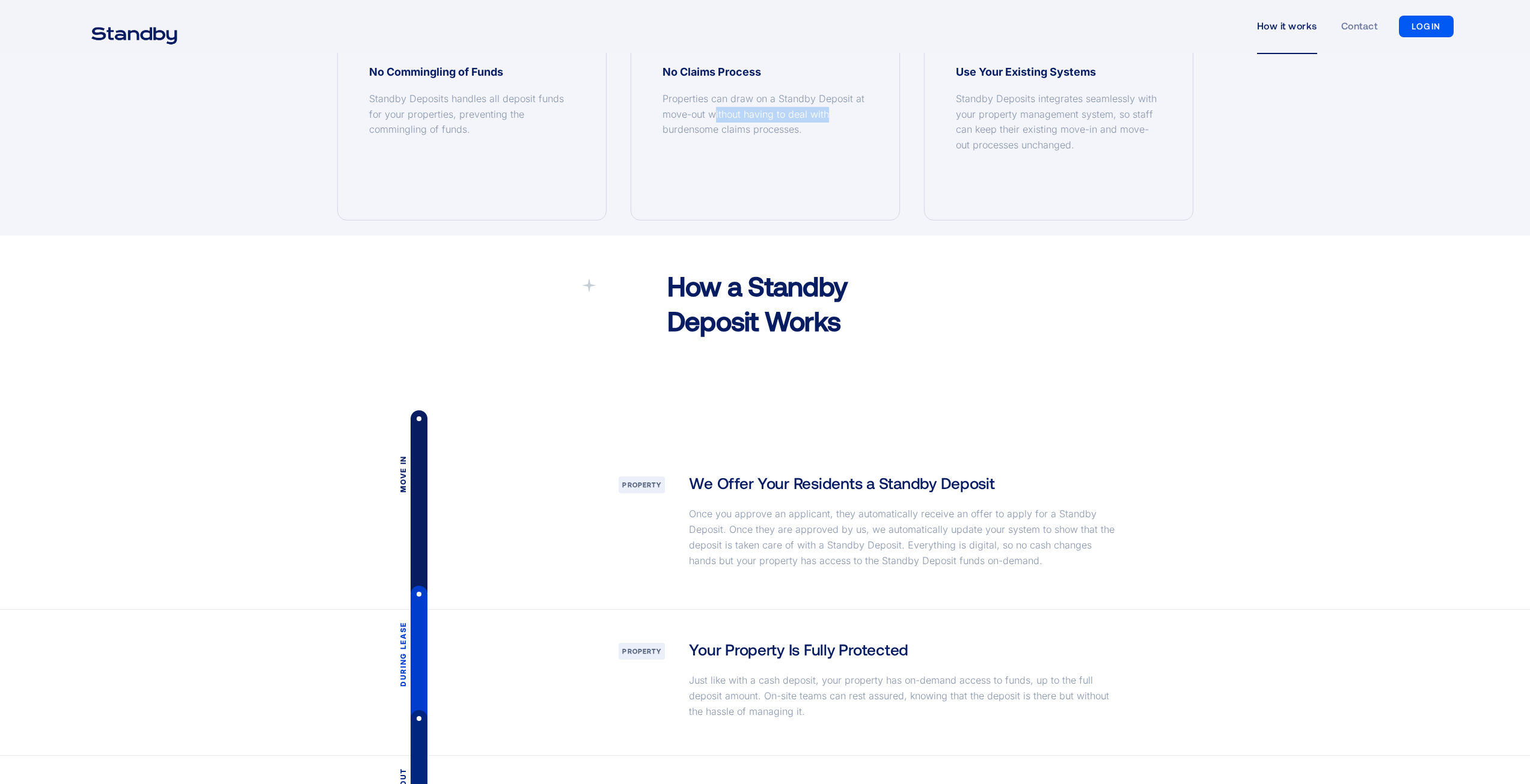
drag, startPoint x: 788, startPoint y: 125, endPoint x: 715, endPoint y: 119, distance: 73.2
click at [715, 119] on div "Properties can draw on a Standby Deposit at move-out without having to deal wit…" at bounding box center [765, 113] width 205 height 46
drag, startPoint x: 764, startPoint y: 126, endPoint x: 687, endPoint y: 106, distance: 79.6
click at [687, 106] on div "No Claims Process Properties can draw on a Standby Deposit at move-out without …" at bounding box center [765, 108] width 268 height 223
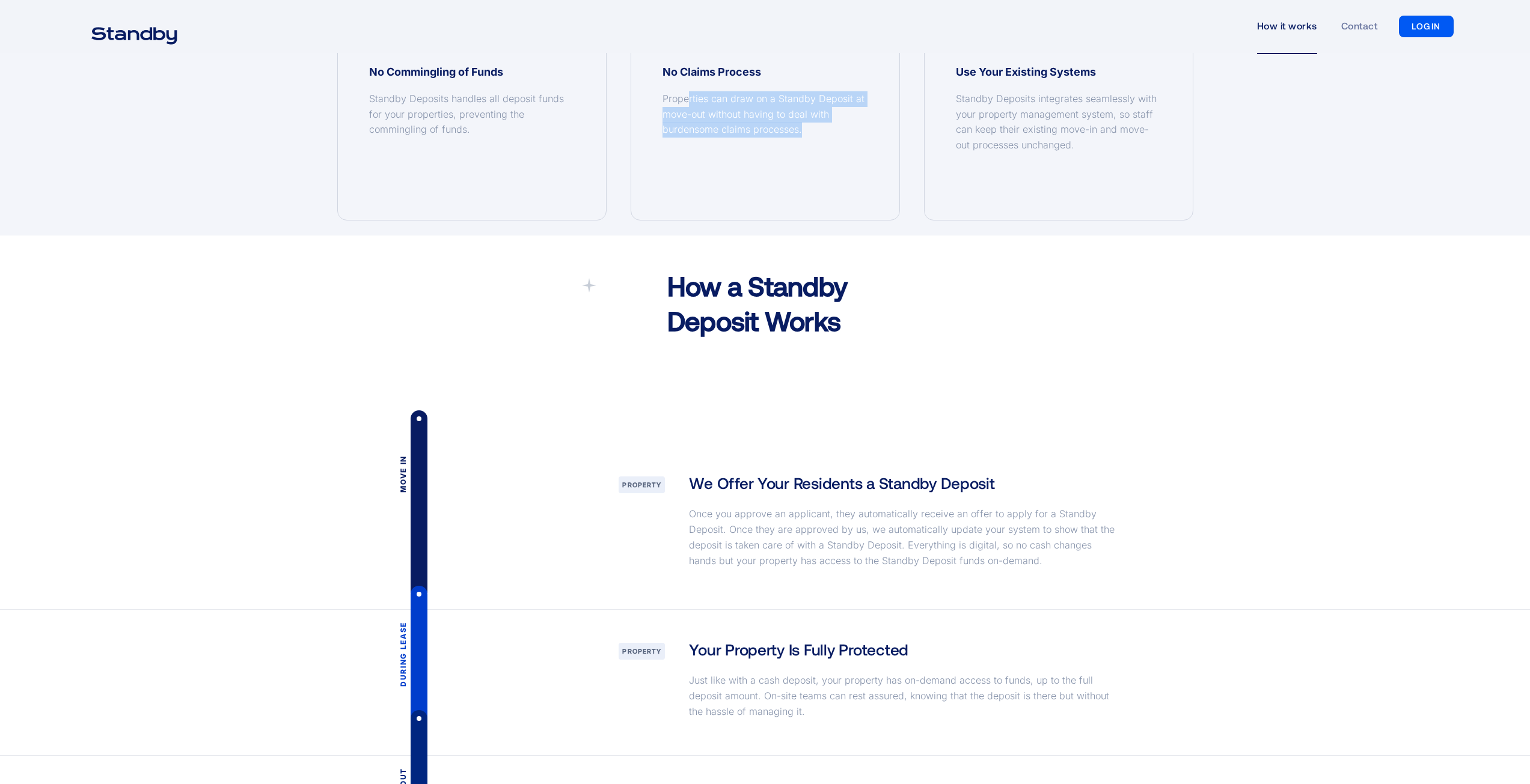
click at [687, 106] on div "Properties can draw on a Standby Deposit at move-out without having to deal wit…" at bounding box center [765, 113] width 205 height 46
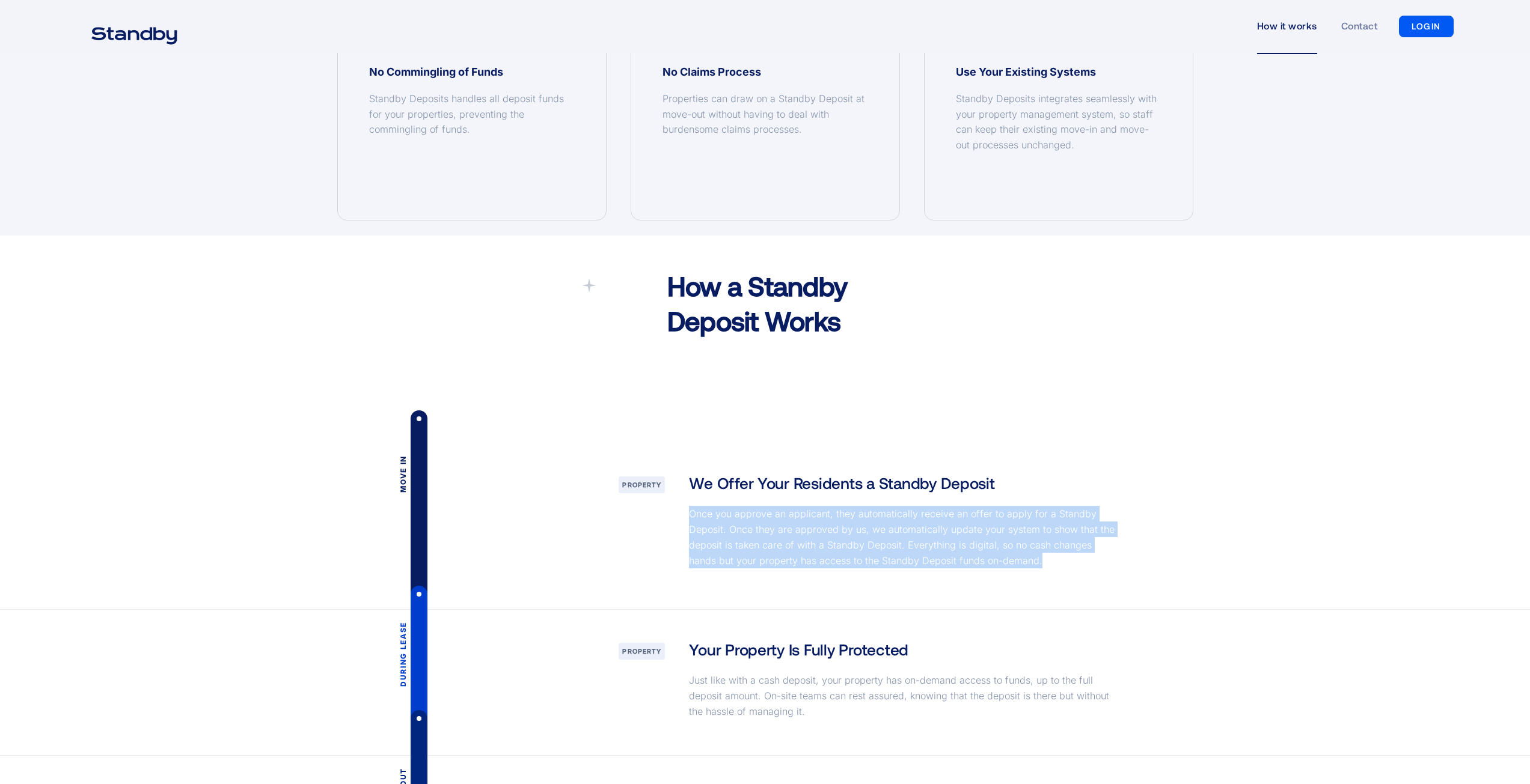
drag, startPoint x: 686, startPoint y: 517, endPoint x: 1059, endPoint y: 565, distance: 376.1
click at [1059, 565] on div "We Offer Your Residents a Standby Deposit Once you approve an applicant, they a…" at bounding box center [904, 526] width 455 height 108
click at [1059, 565] on p "Once you approve an applicant, they automatically receive an offer to apply for…" at bounding box center [904, 537] width 432 height 63
drag, startPoint x: 974, startPoint y: 553, endPoint x: 746, endPoint y: 518, distance: 230.7
click at [721, 515] on p "Once you approve an applicant, they automatically receive an offer to apply for…" at bounding box center [904, 537] width 432 height 63
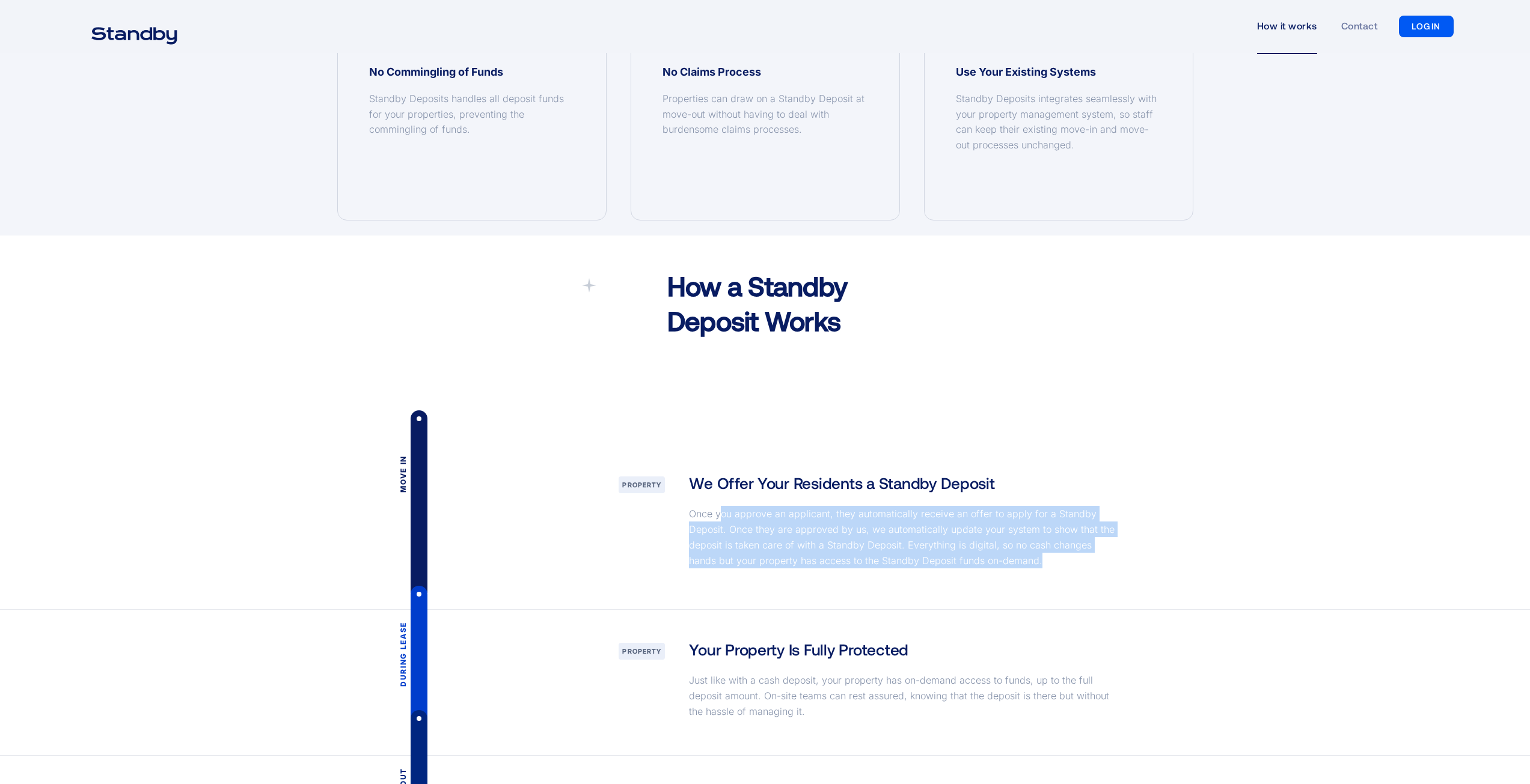
click at [868, 529] on p "Once you approve an applicant, they automatically receive an offer to apply for…" at bounding box center [904, 537] width 432 height 63
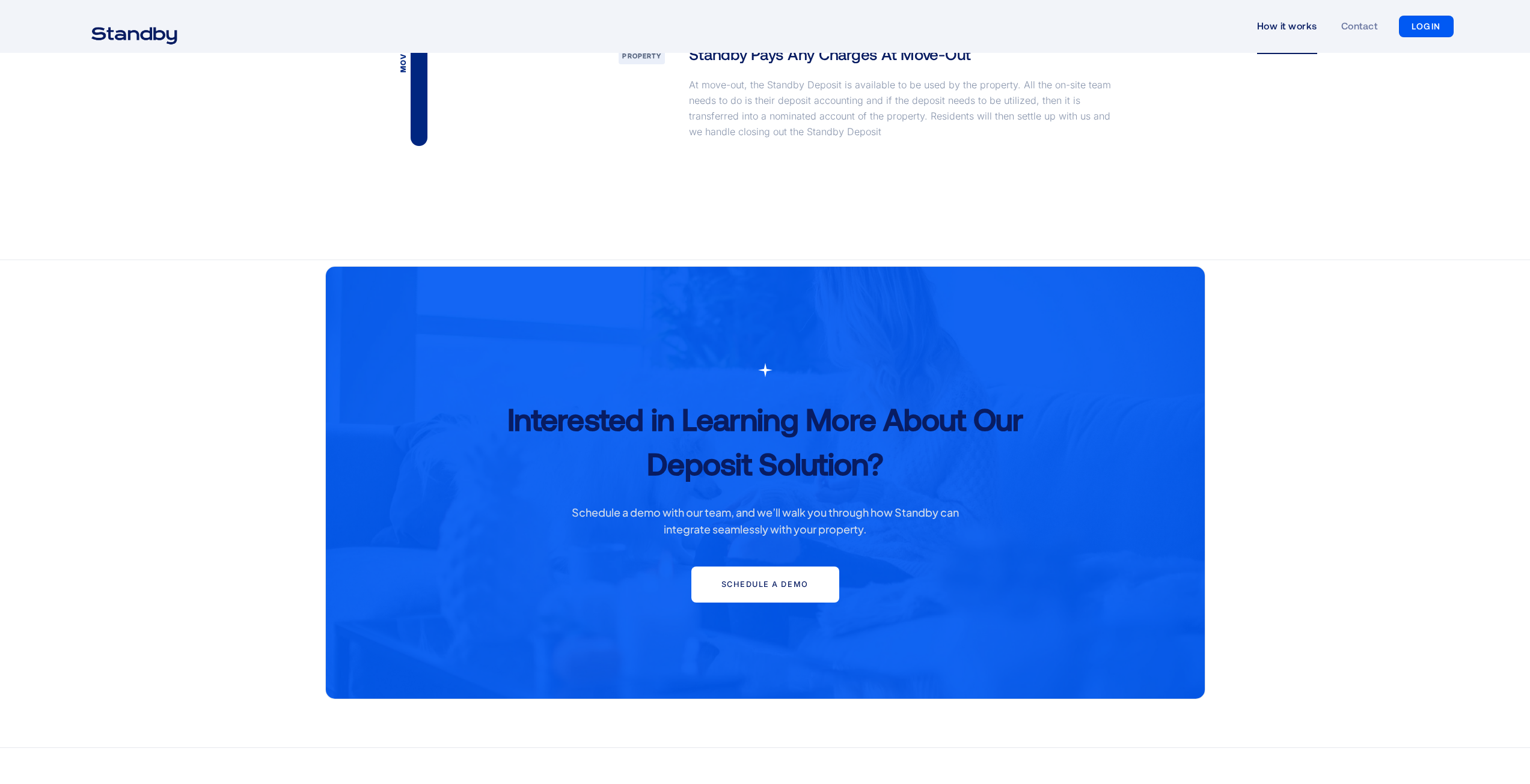
scroll to position [2284, 0]
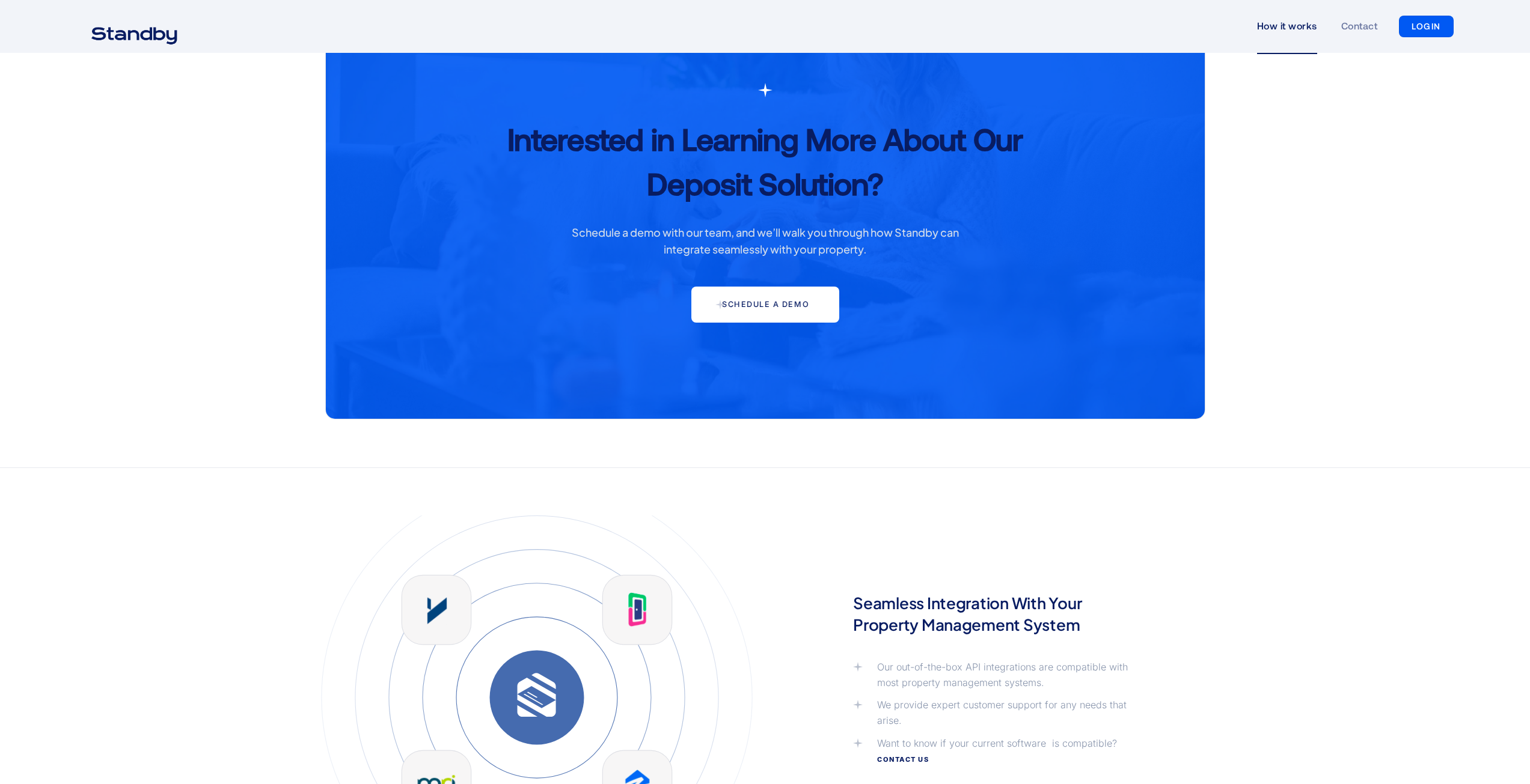
drag, startPoint x: 222, startPoint y: 307, endPoint x: 259, endPoint y: 306, distance: 37.0
click at [222, 307] on div "Interested in Learning More About Our Deposit Solution? Schedule a demo with ou…" at bounding box center [765, 224] width 1530 height 488
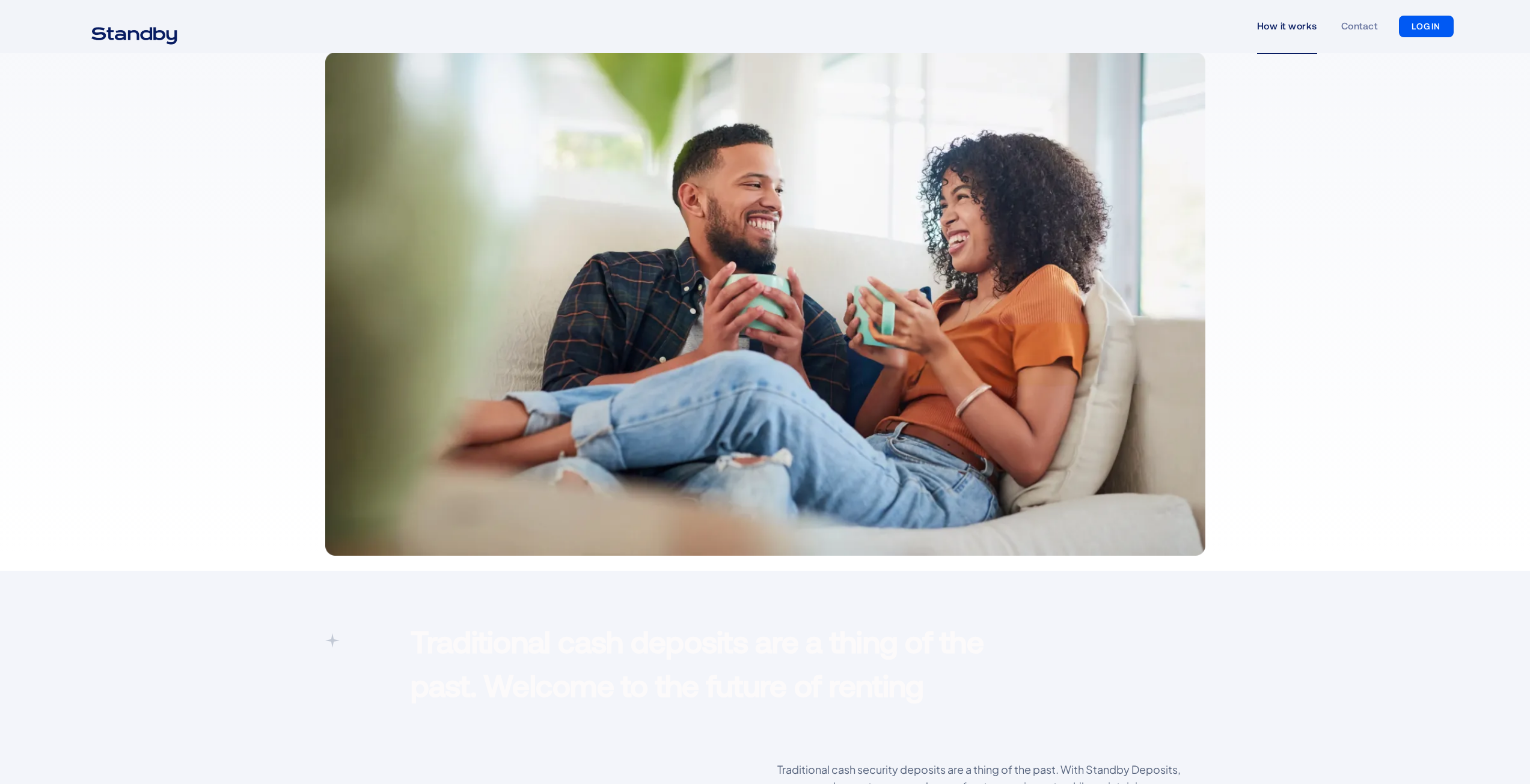
scroll to position [0, 0]
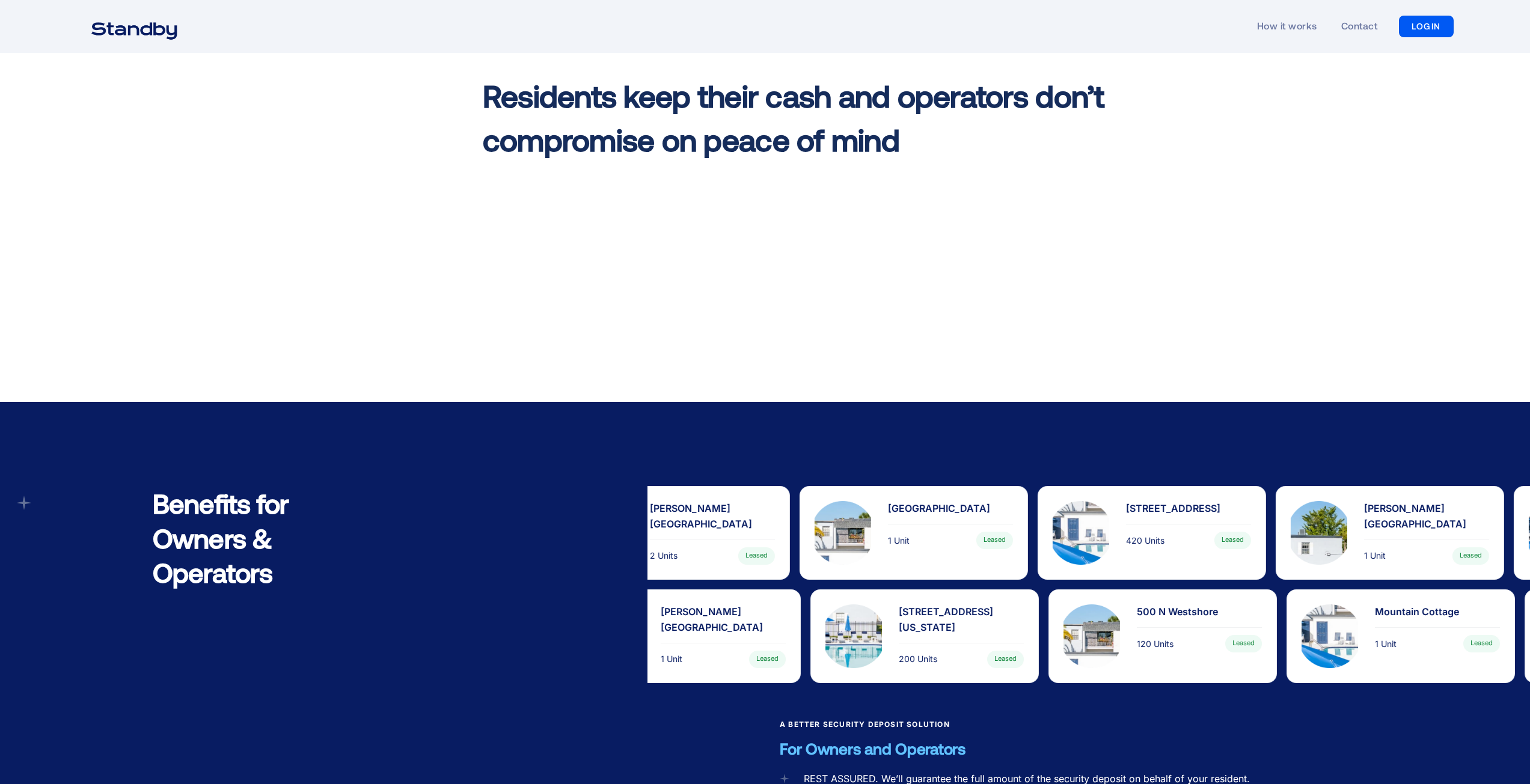
scroll to position [721, 0]
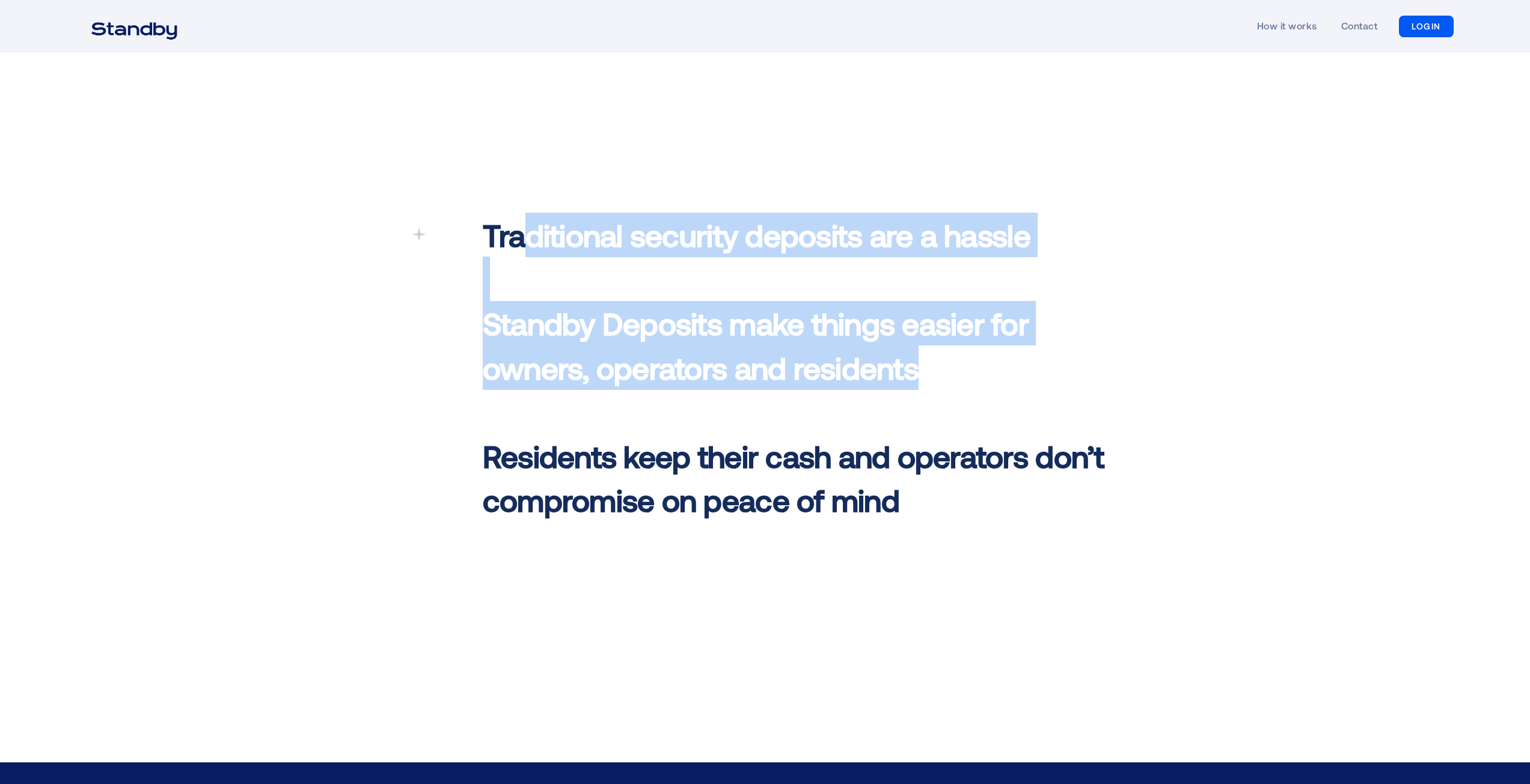
drag, startPoint x: 633, startPoint y: 253, endPoint x: 1003, endPoint y: 373, distance: 389.0
click at [1003, 373] on p "Traditional security deposits are a hassle ‍ Standby Deposits make things easie…" at bounding box center [795, 368] width 624 height 309
drag, startPoint x: 1003, startPoint y: 373, endPoint x: 974, endPoint y: 380, distance: 29.8
click at [1002, 374] on p "Traditional security deposits are a hassle ‍ Standby Deposits make things easie…" at bounding box center [795, 368] width 624 height 309
click at [936, 371] on p "Traditional security deposits are a hassle ‍ Standby Deposits make things easie…" at bounding box center [795, 368] width 624 height 309
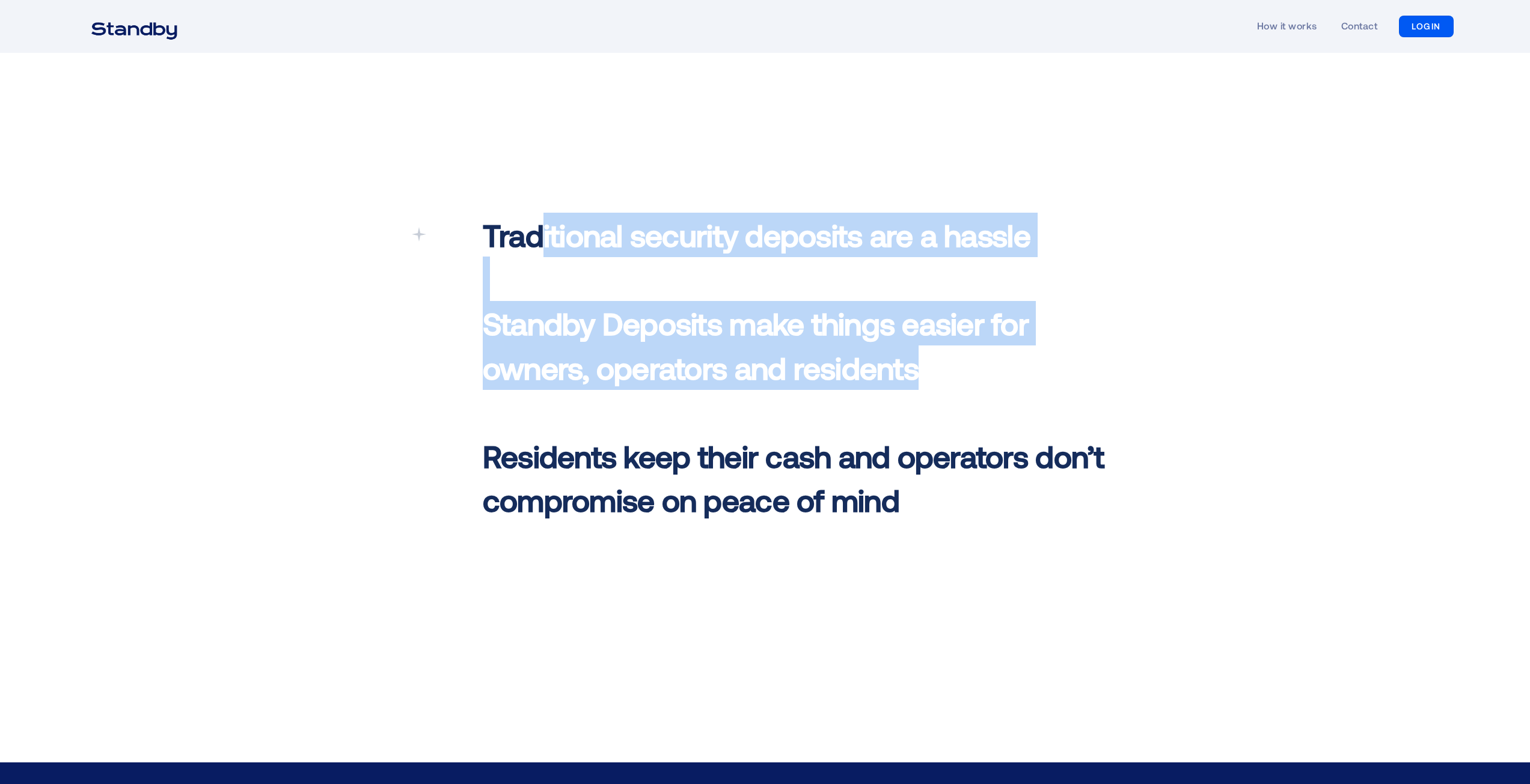
drag, startPoint x: 861, startPoint y: 366, endPoint x: 546, endPoint y: 252, distance: 335.0
click at [515, 240] on p "Traditional security deposits are a hassle ‍ Standby Deposits make things easie…" at bounding box center [795, 368] width 624 height 309
click at [575, 263] on p "Traditional security deposits are a hassle ‍ Standby Deposits make things easie…" at bounding box center [795, 368] width 624 height 309
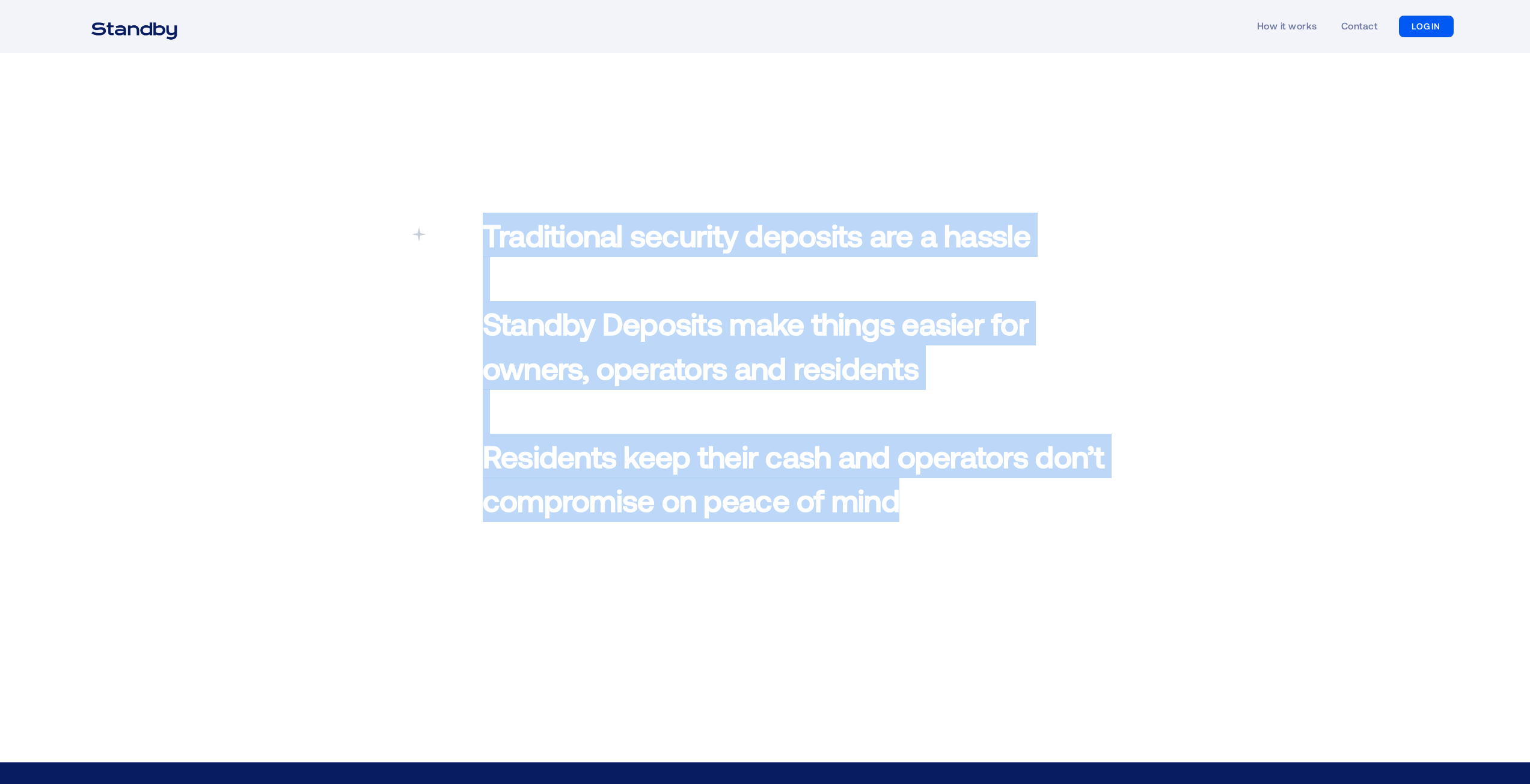
drag, startPoint x: 659, startPoint y: 439, endPoint x: 1033, endPoint y: 496, distance: 378.3
click at [1033, 495] on div "Traditional security deposits are a hassle ‍ Standby Deposits make things easie…" at bounding box center [765, 370] width 707 height 315
click at [1025, 497] on p "Traditional security deposits are a hassle ‍ Standby Deposits make things easie…" at bounding box center [795, 368] width 624 height 309
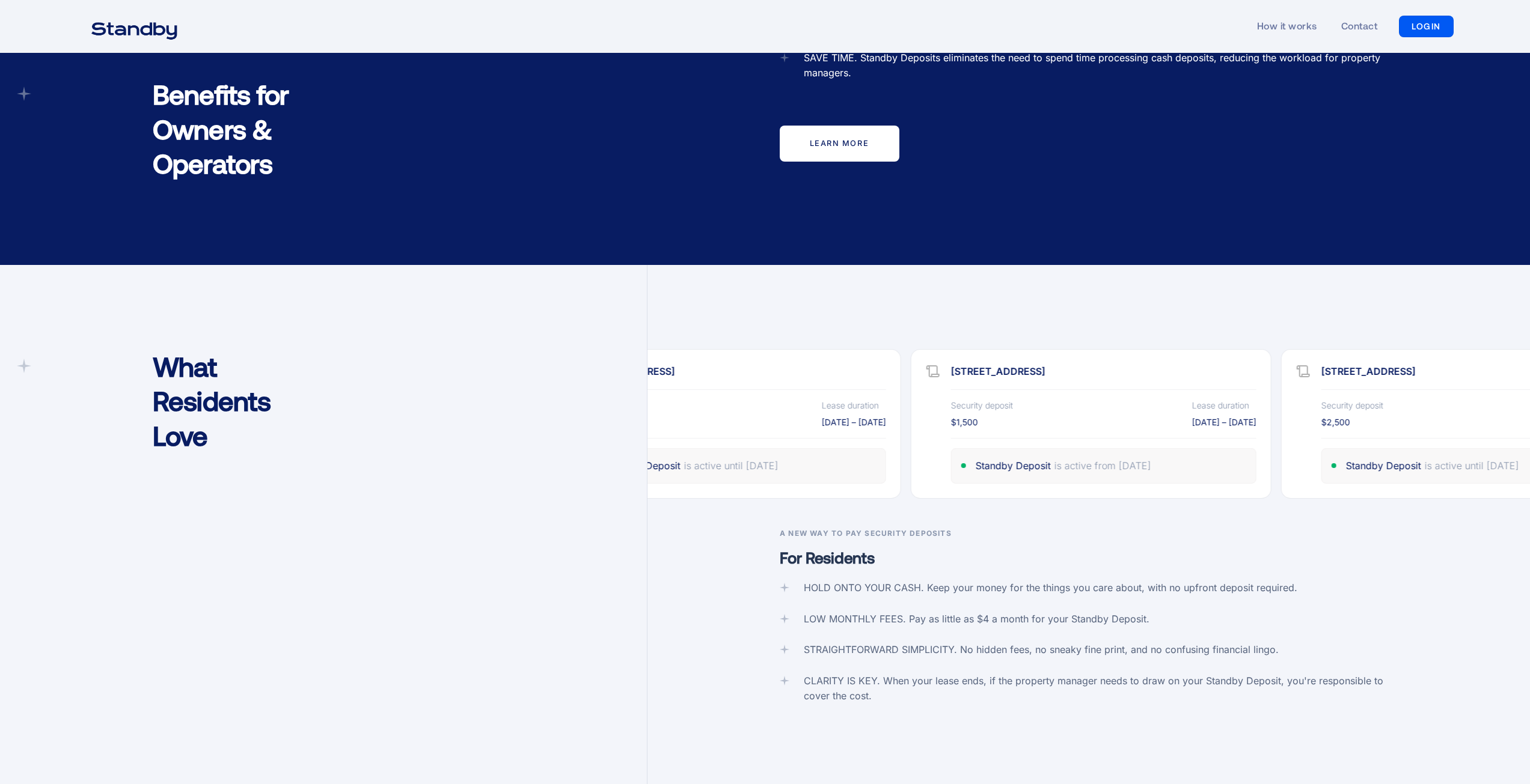
scroll to position [2164, 0]
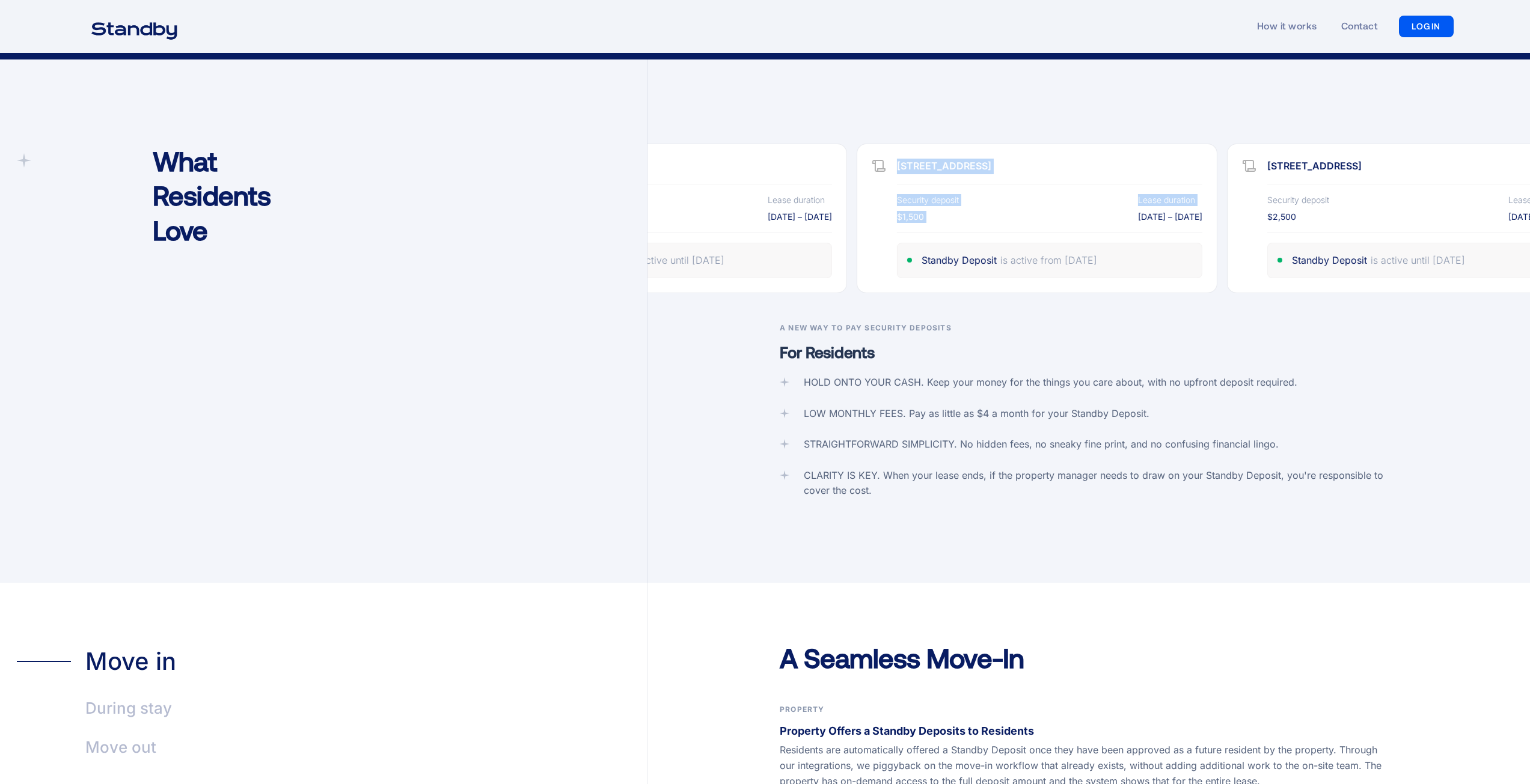
drag, startPoint x: 1055, startPoint y: 204, endPoint x: 1113, endPoint y: 282, distance: 97.2
click at [886, 203] on div "4390 Terrace Street Security deposit $1,500 Lease duration Jan 24, 2024 – Jan 2…" at bounding box center [1037, 219] width 361 height 150
drag, startPoint x: 1223, startPoint y: 295, endPoint x: 1214, endPoint y: 305, distance: 13.5
click at [1223, 296] on div "4390 Terrace Street Security deposit 1 Unit Lease duration Dec 23, 2021 – Dec 2…" at bounding box center [1088, 363] width 883 height 439
drag, startPoint x: 1352, startPoint y: 217, endPoint x: 1074, endPoint y: 223, distance: 278.1
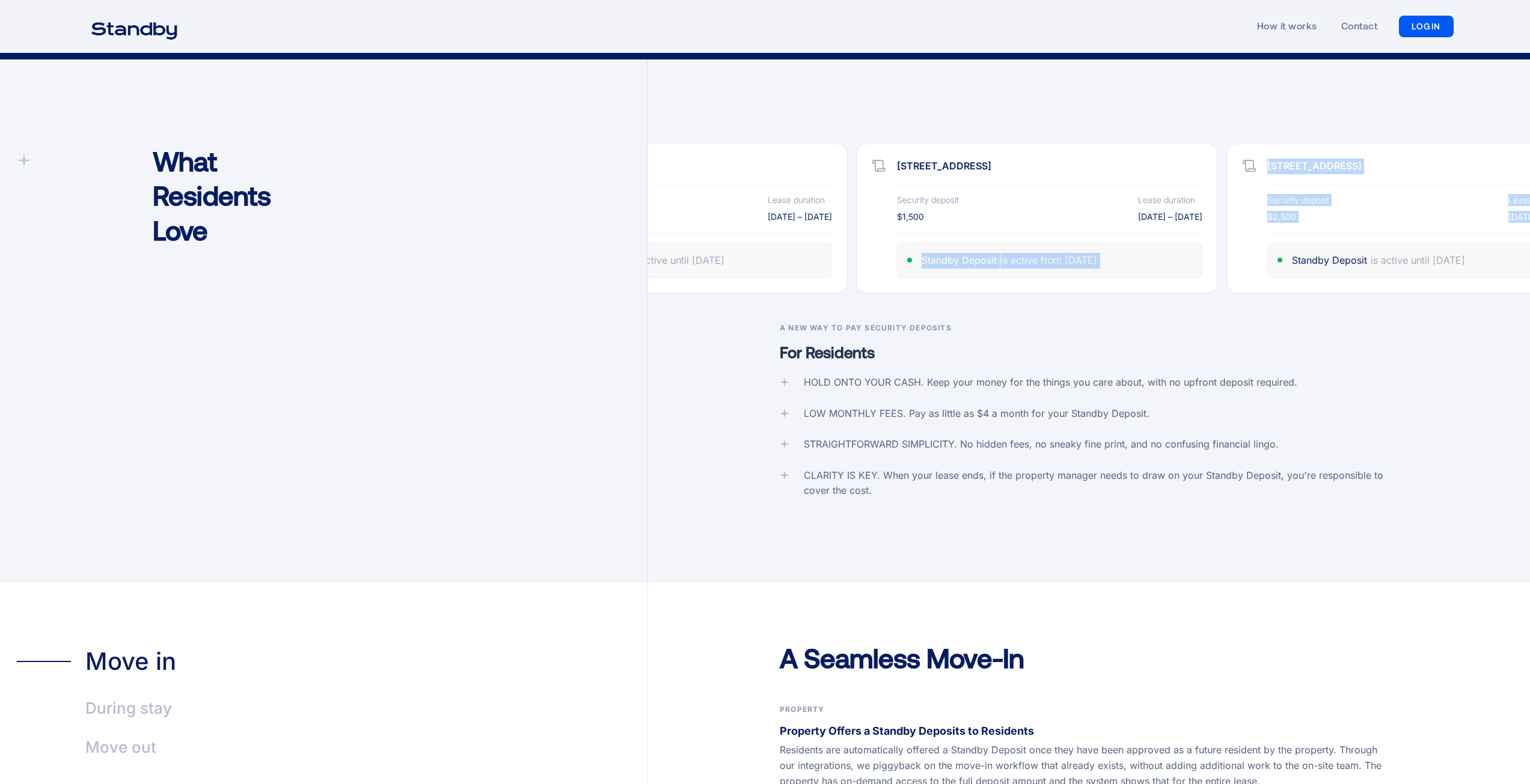
click at [1135, 213] on div "4390 Terrace Street Security deposit 1 Unit Lease duration Dec 23, 2021 – Dec 2…" at bounding box center [1041, 219] width 883 height 150
click at [1034, 323] on div "A New Way To Pay Security Deposits For Residents HOLD ONTO YOUR CASH. Keep your…" at bounding box center [1088, 453] width 883 height 261
drag, startPoint x: 901, startPoint y: 183, endPoint x: 977, endPoint y: 186, distance: 76.1
click at [977, 193] on div "Security deposit $1,500 Lease duration Jan 24, 2024 – Jan 24, 2025" at bounding box center [1050, 207] width 306 height 29
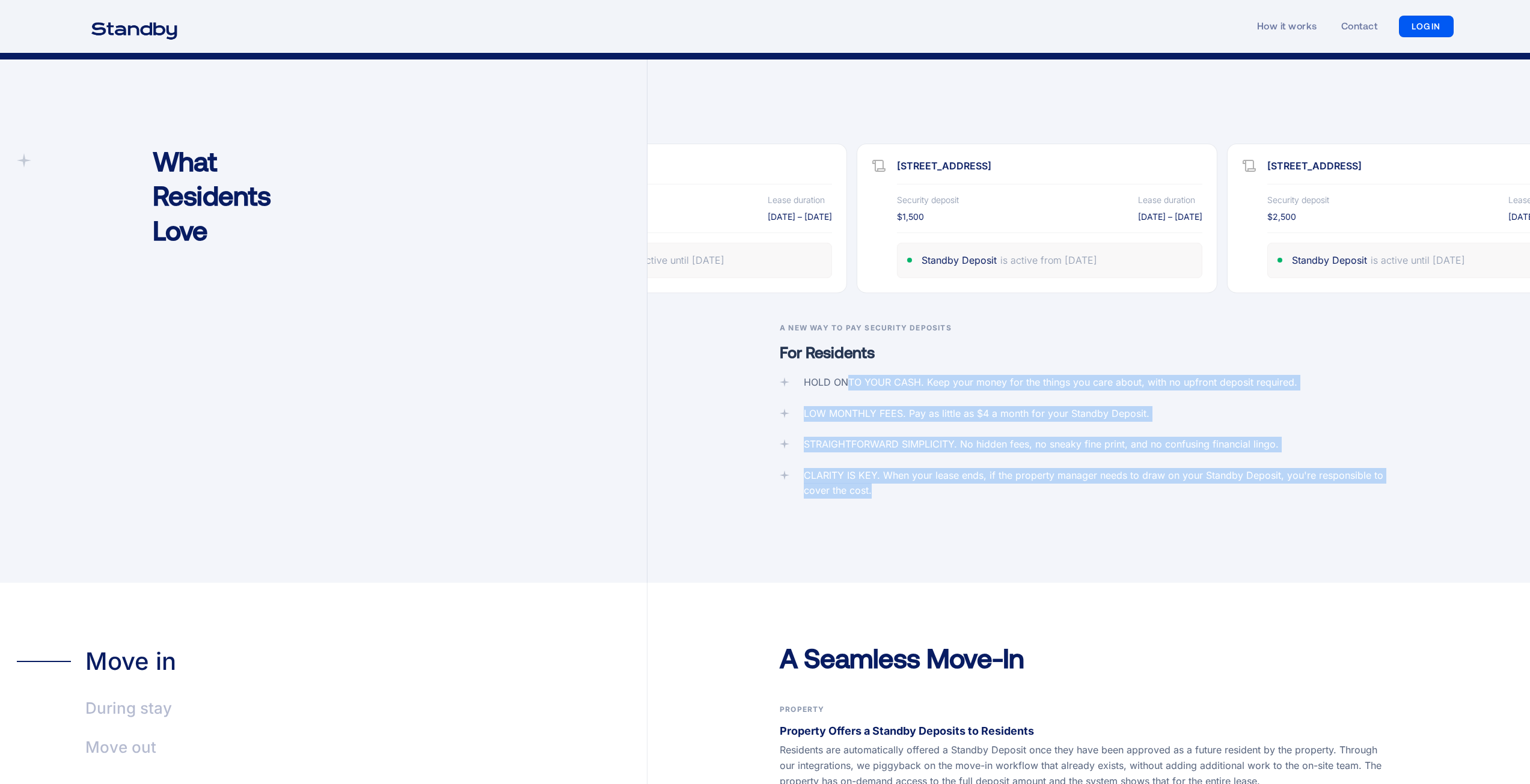
drag, startPoint x: 882, startPoint y: 461, endPoint x: 844, endPoint y: 376, distance: 93.1
click at [844, 377] on div "HOLD ONTO YOUR CASH. Keep your money for the things you care about, with no upf…" at bounding box center [1088, 437] width 618 height 124
click at [844, 376] on div "HOLD ONTO YOUR CASH. Keep your money for the things you care about, with no upf…" at bounding box center [1088, 437] width 618 height 124
drag, startPoint x: 903, startPoint y: 465, endPoint x: 810, endPoint y: 369, distance: 133.7
click at [810, 375] on div "HOLD ONTO YOUR CASH. Keep your money for the things you care about, with no upf…" at bounding box center [1088, 437] width 618 height 124
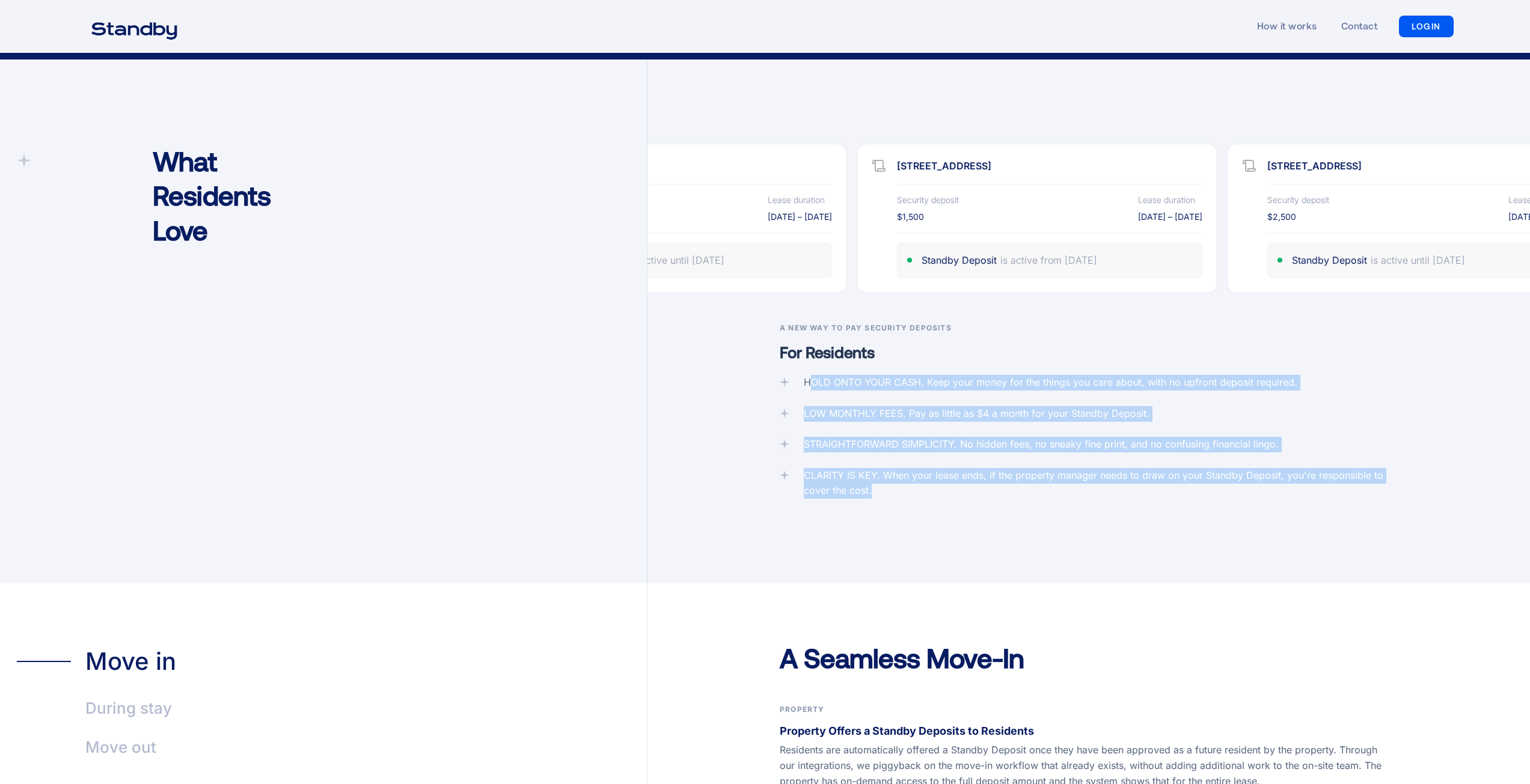
click at [810, 375] on div "HOLD ONTO YOUR CASH. Keep your money for the things you care about, with no upf…" at bounding box center [1051, 383] width 493 height 16
drag, startPoint x: 880, startPoint y: 471, endPoint x: 797, endPoint y: 354, distance: 143.5
click at [797, 354] on div "A New Way To Pay Security Deposits For Residents HOLD ONTO YOUR CASH. Keep your…" at bounding box center [1088, 453] width 883 height 261
click at [981, 437] on div "STRAIGHTFORWARD SIMPLICITY. No hidden fees, no sneaky fine print, and no confus…" at bounding box center [1041, 445] width 475 height 16
drag, startPoint x: 886, startPoint y: 482, endPoint x: 814, endPoint y: 349, distance: 151.2
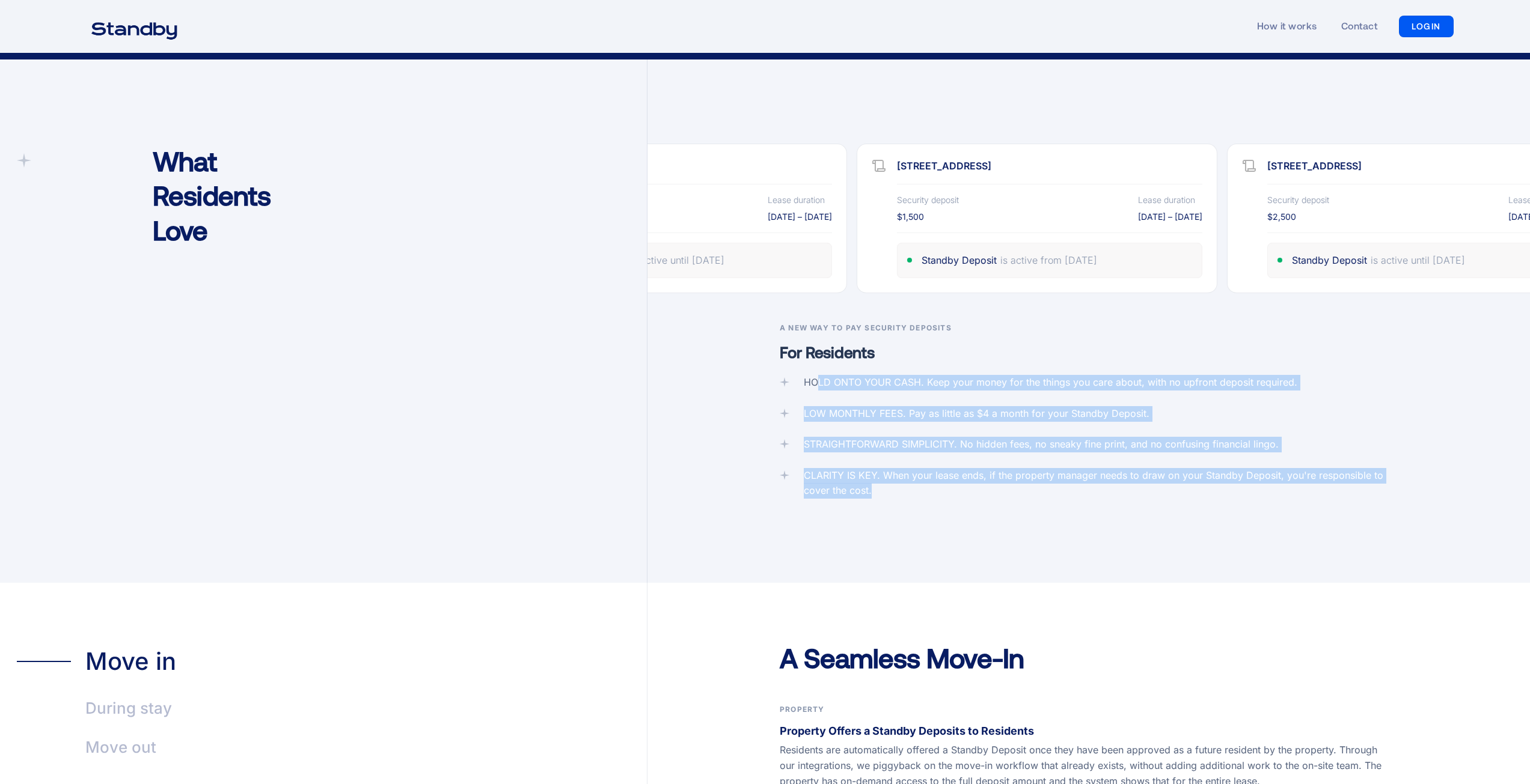
click at [814, 349] on div "A New Way To Pay Security Deposits For Residents HOLD ONTO YOUR CASH. Keep your…" at bounding box center [1088, 453] width 883 height 261
drag, startPoint x: 887, startPoint y: 482, endPoint x: 810, endPoint y: 348, distance: 154.5
click at [810, 347] on div "A New Way To Pay Security Deposits For Residents HOLD ONTO YOUR CASH. Keep your…" at bounding box center [1088, 453] width 883 height 261
click at [842, 404] on div "HOLD ONTO YOUR CASH. Keep your money for the things you care about, with no upf…" at bounding box center [1088, 437] width 618 height 124
